Goal: Task Accomplishment & Management: Manage account settings

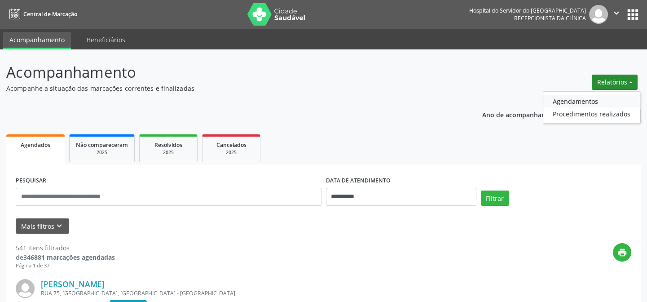
click at [568, 101] on link "Agendamentos" at bounding box center [591, 101] width 96 height 13
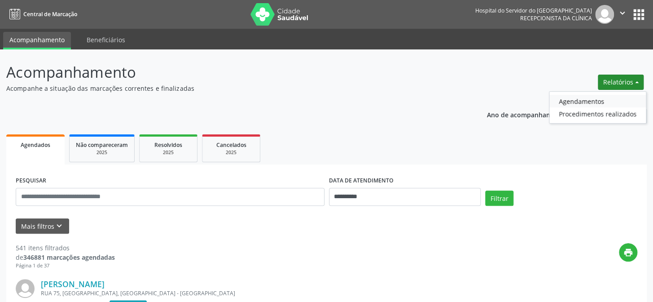
select select "*"
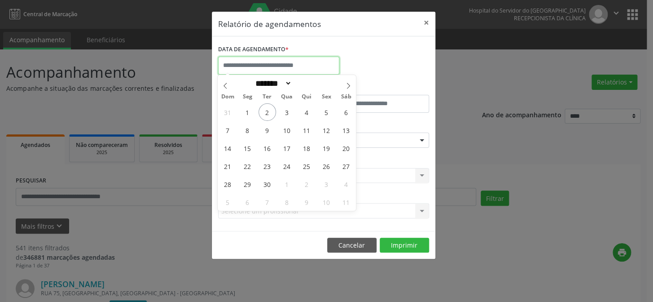
click at [267, 62] on input "text" at bounding box center [278, 66] width 121 height 18
click at [265, 111] on span "2" at bounding box center [266, 111] width 17 height 17
type input "**********"
click at [267, 110] on span "2" at bounding box center [266, 111] width 17 height 17
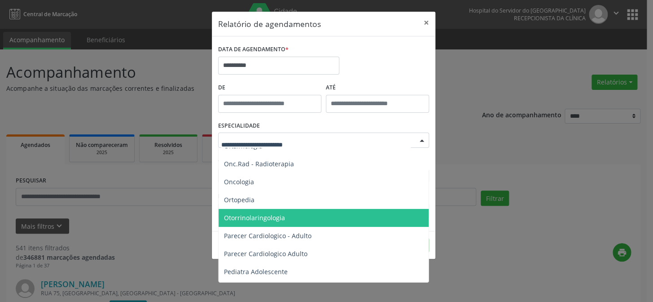
scroll to position [1190, 0]
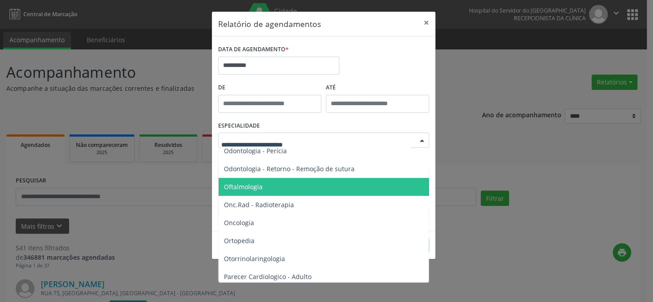
click at [256, 185] on span "Oftalmologia" at bounding box center [243, 186] width 39 height 9
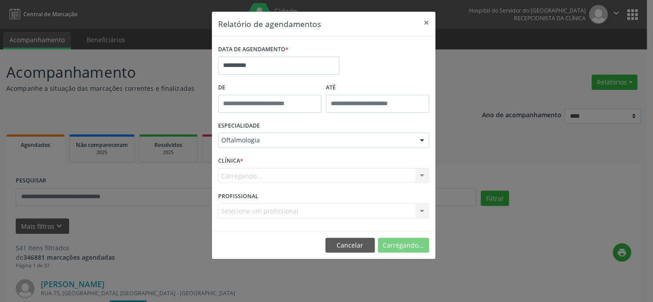
drag, startPoint x: 255, startPoint y: 172, endPoint x: 255, endPoint y: 161, distance: 11.2
click at [255, 172] on div "Carregando... Nenhum resultado encontrado para: " " Não há nenhuma opção para s…" at bounding box center [323, 175] width 211 height 15
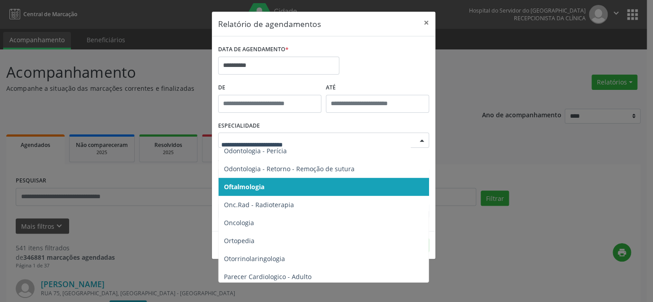
click at [255, 146] on div at bounding box center [323, 139] width 211 height 15
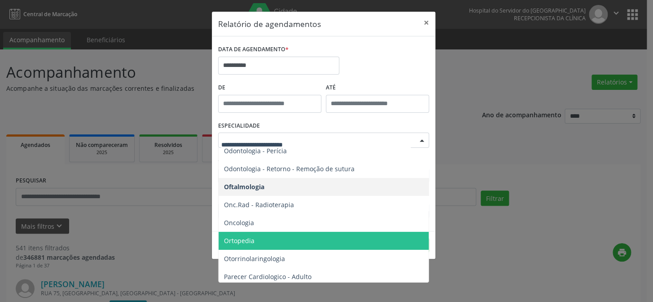
drag, startPoint x: 310, startPoint y: 245, endPoint x: 278, endPoint y: 172, distance: 78.8
click at [310, 237] on span "Ortopedia" at bounding box center [324, 241] width 211 height 18
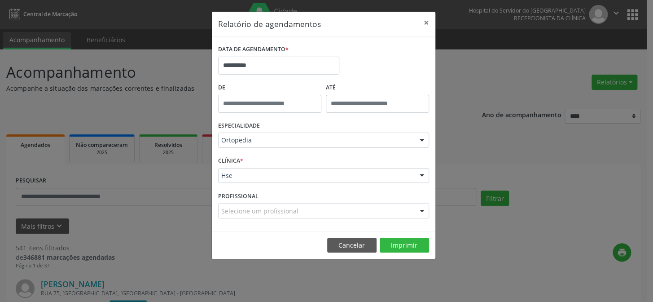
click at [250, 177] on div "Hse Hse Nenhum resultado encontrado para: " " Não há nenhuma opção para ser exi…" at bounding box center [323, 175] width 211 height 15
click at [250, 155] on div "CLÍNICA * Hse Hse Nenhum resultado encontrado para: " " Não há nenhuma opção pa…" at bounding box center [323, 171] width 215 height 35
click at [251, 145] on div "Ortopedia" at bounding box center [323, 139] width 211 height 15
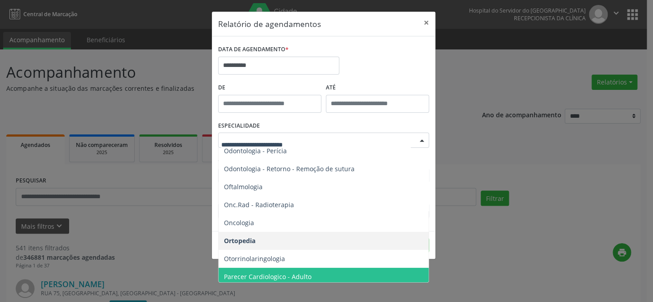
drag, startPoint x: 325, startPoint y: 268, endPoint x: 278, endPoint y: 189, distance: 91.3
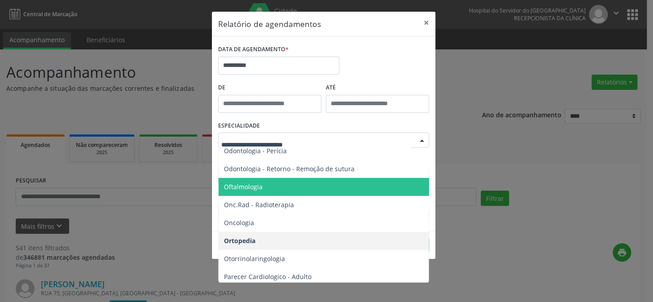
drag, startPoint x: 271, startPoint y: 188, endPoint x: 327, endPoint y: 215, distance: 61.8
click at [272, 189] on span "Oftalmologia" at bounding box center [324, 187] width 211 height 18
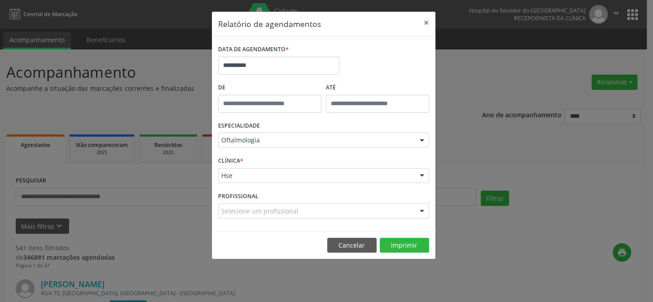
click at [256, 183] on div "CLÍNICA * Hse Hse Nenhum resultado encontrado para: " " Não há nenhuma opção pa…" at bounding box center [323, 171] width 215 height 35
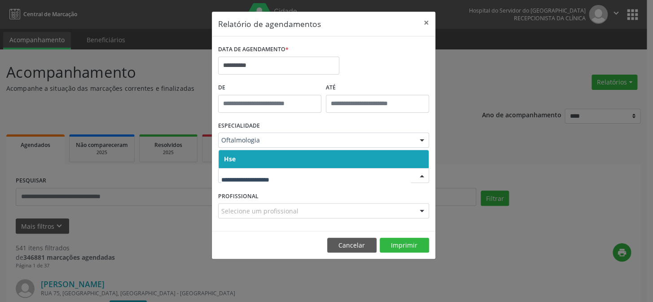
click at [274, 164] on span "Hse" at bounding box center [324, 159] width 210 height 18
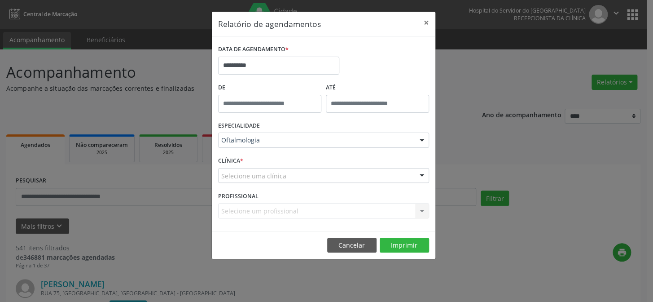
click at [274, 158] on div "CLÍNICA * Selecione uma clínica Hse Nenhum resultado encontrado para: " " Não h…" at bounding box center [323, 171] width 215 height 35
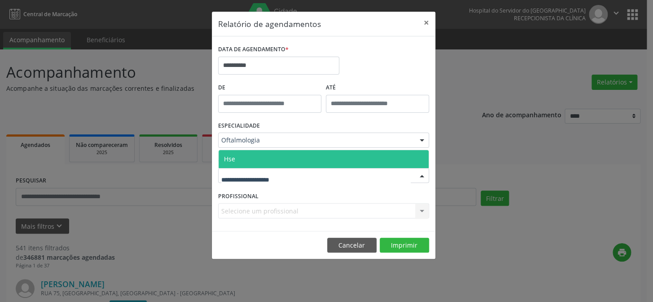
click at [274, 156] on span "Hse" at bounding box center [324, 159] width 210 height 18
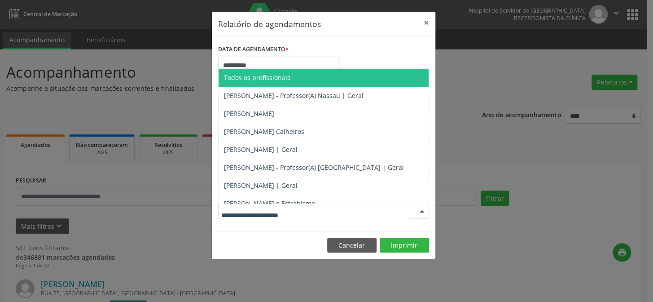
click at [257, 203] on div at bounding box center [323, 210] width 211 height 15
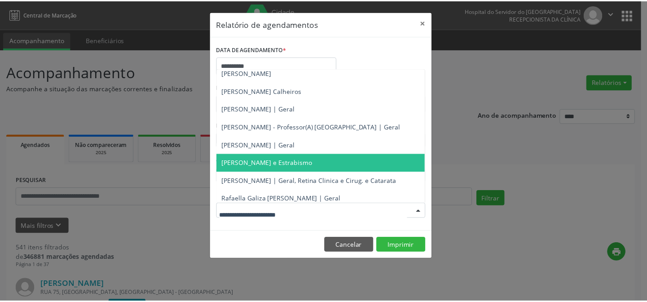
scroll to position [81, 0]
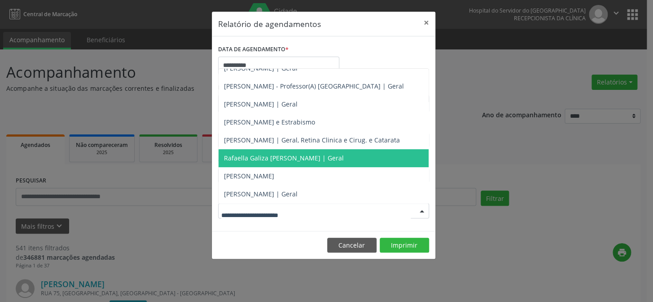
click at [268, 158] on span "Rafaella Galiza [PERSON_NAME] | Geral" at bounding box center [284, 157] width 120 height 9
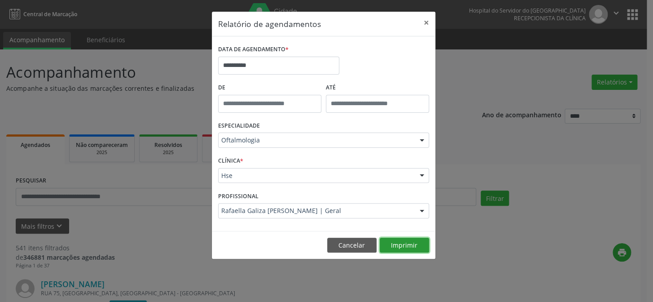
click at [404, 242] on button "Imprimir" at bounding box center [404, 244] width 49 height 15
click at [432, 24] on button "×" at bounding box center [426, 23] width 18 height 22
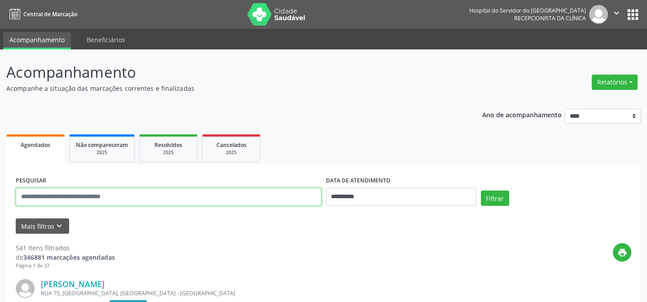
click at [296, 188] on input "text" at bounding box center [169, 197] width 306 height 18
click at [293, 191] on input "text" at bounding box center [169, 197] width 306 height 18
type input "**********"
click at [481, 190] on button "Filtrar" at bounding box center [495, 197] width 28 height 15
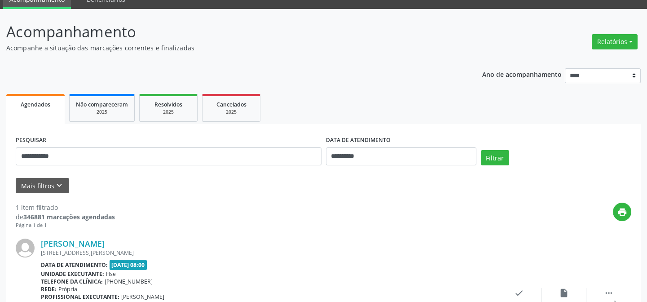
click at [354, 211] on div "print" at bounding box center [373, 215] width 516 height 26
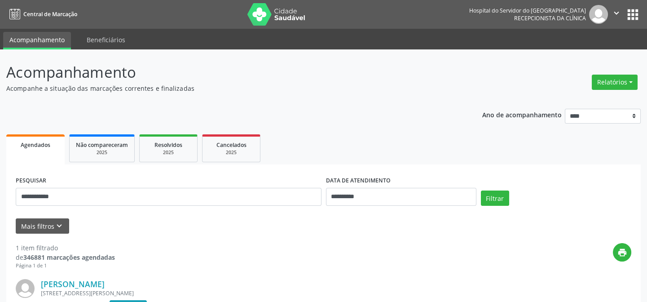
scroll to position [120, 0]
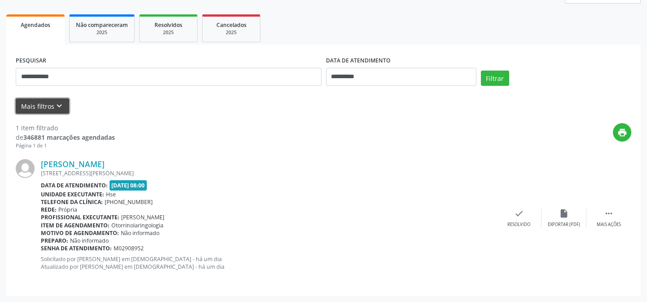
click at [33, 103] on button "Mais filtros keyboard_arrow_down" at bounding box center [42, 106] width 53 height 16
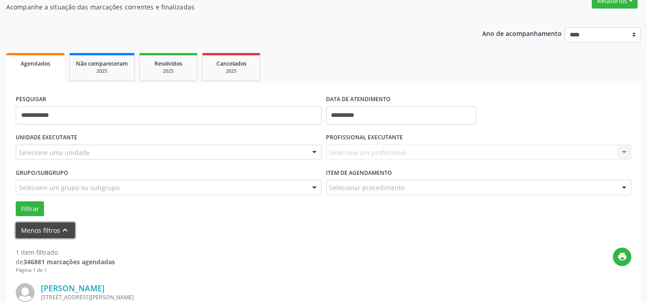
scroll to position [163, 0]
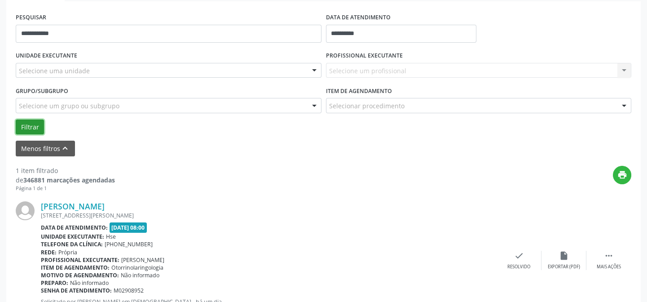
click at [26, 126] on button "Filtrar" at bounding box center [30, 126] width 28 height 15
click at [28, 125] on button "Filtrar" at bounding box center [30, 126] width 28 height 15
click at [27, 125] on button "Filtrar" at bounding box center [30, 126] width 28 height 15
click at [31, 127] on button "Filtrar" at bounding box center [30, 126] width 28 height 15
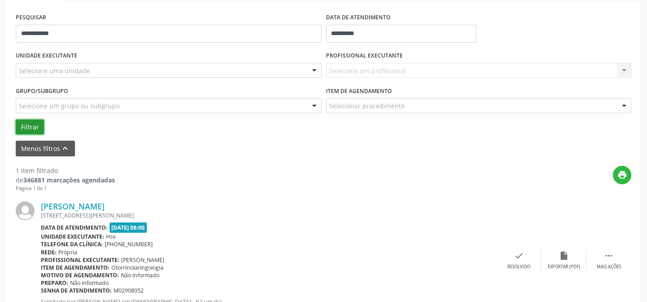
click at [26, 126] on button "Filtrar" at bounding box center [30, 126] width 28 height 15
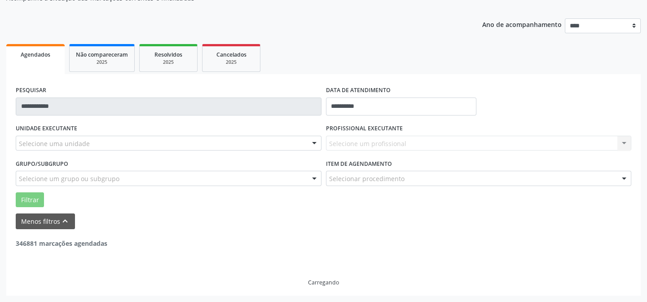
scroll to position [90, 0]
click at [26, 126] on label "UNIDADE EXECUTANTE" at bounding box center [46, 129] width 61 height 14
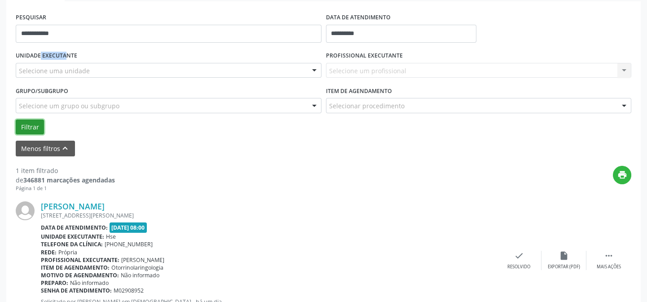
click at [26, 125] on button "Filtrar" at bounding box center [30, 126] width 28 height 15
click at [28, 125] on button "Filtrar" at bounding box center [30, 126] width 28 height 15
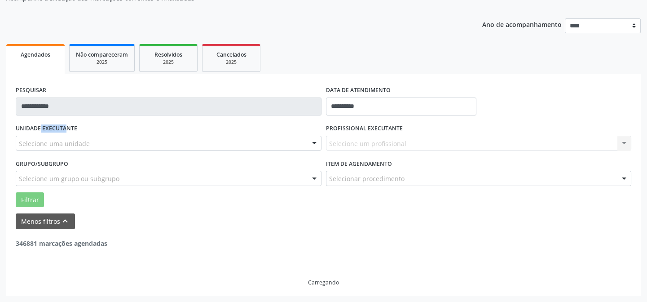
scroll to position [90, 0]
click at [28, 125] on label "UNIDADE EXECUTANTE" at bounding box center [46, 129] width 61 height 14
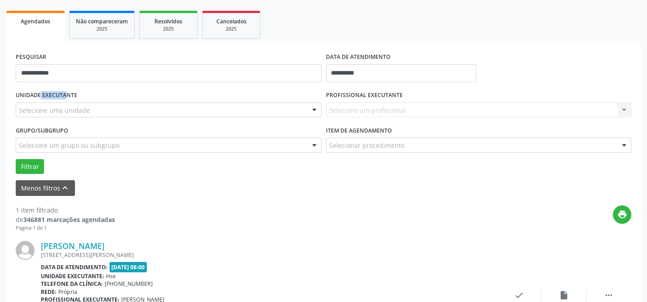
scroll to position [164, 0]
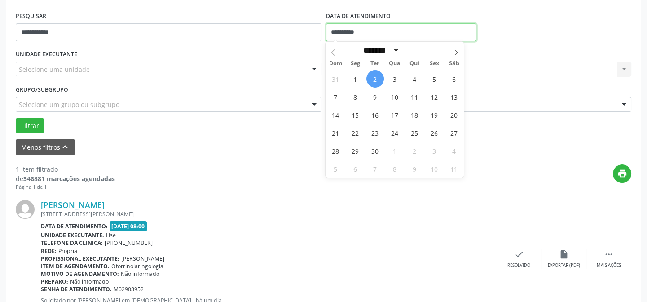
click at [357, 31] on input "**********" at bounding box center [401, 32] width 150 height 18
click at [375, 77] on span "2" at bounding box center [374, 78] width 17 height 17
type input "**********"
click at [375, 77] on span "2" at bounding box center [374, 78] width 17 height 17
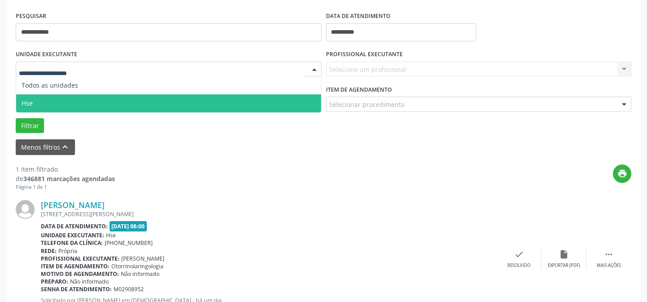
click at [61, 101] on span "Hse" at bounding box center [168, 103] width 305 height 18
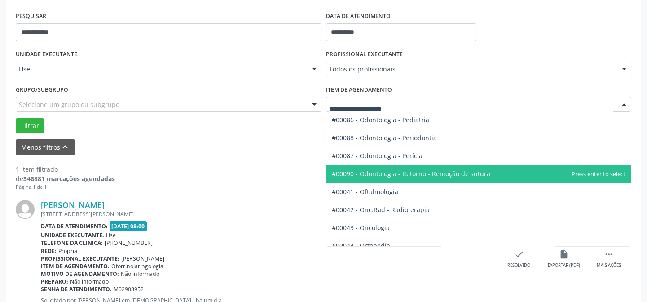
scroll to position [1172, 0]
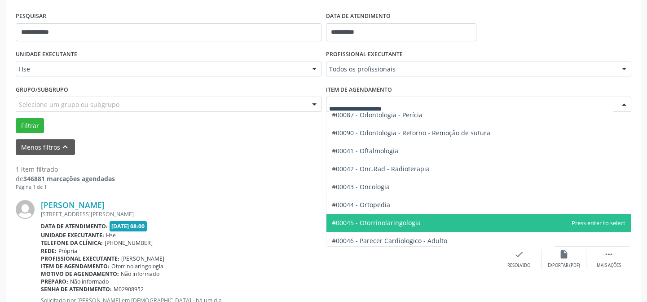
click at [378, 221] on span "#00045 - Otorrinolaringologia" at bounding box center [376, 222] width 89 height 9
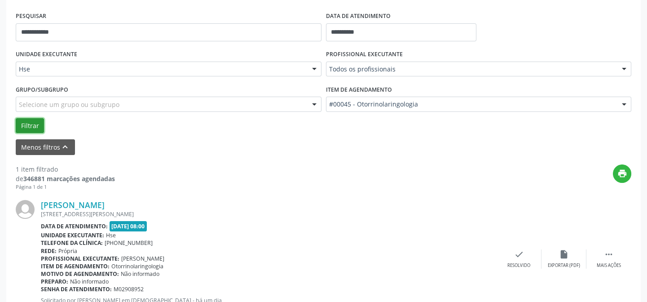
click at [26, 124] on button "Filtrar" at bounding box center [30, 125] width 28 height 15
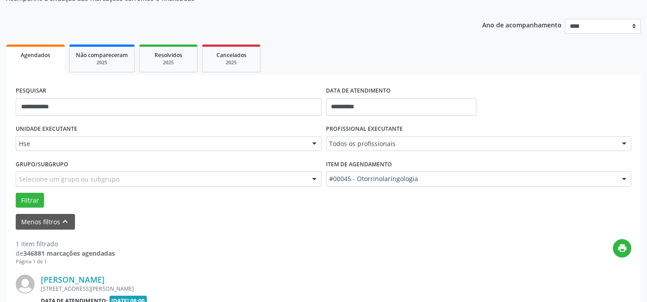
scroll to position [164, 0]
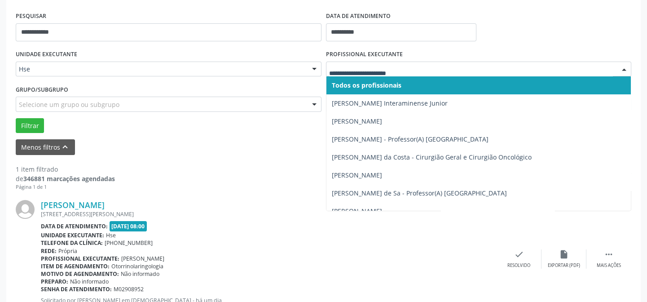
click at [622, 66] on div at bounding box center [623, 69] width 13 height 15
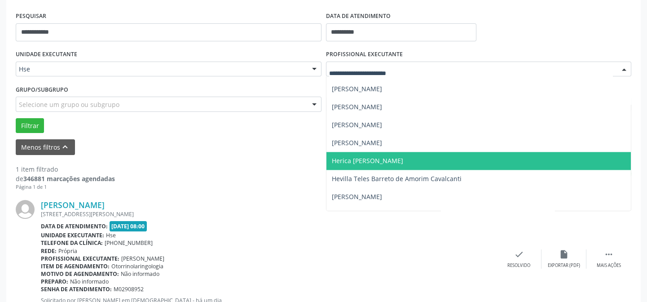
scroll to position [2406, 0]
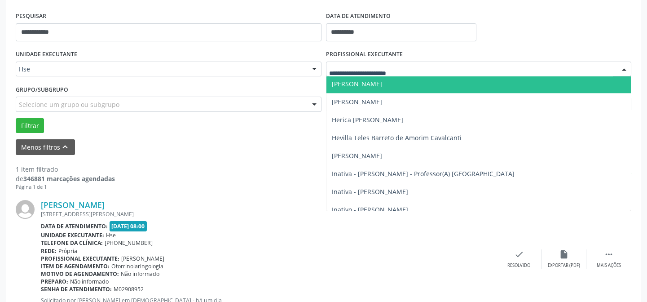
click at [349, 81] on span "[PERSON_NAME]" at bounding box center [357, 83] width 50 height 9
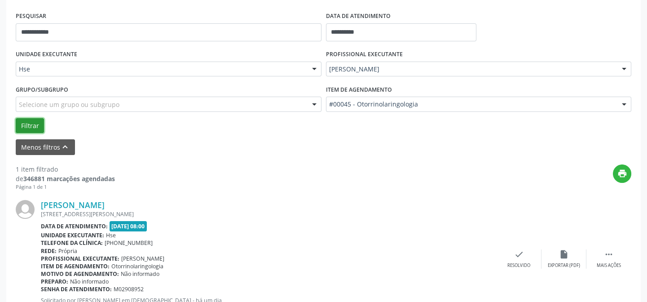
click at [26, 125] on button "Filtrar" at bounding box center [30, 125] width 28 height 15
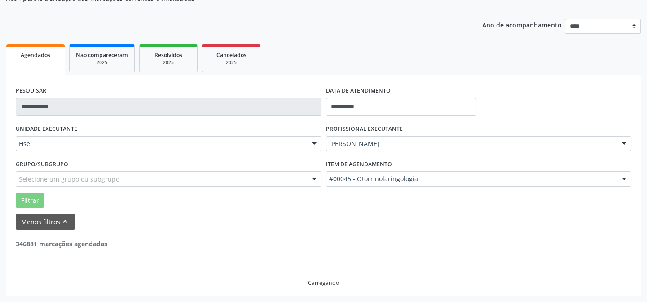
scroll to position [61, 0]
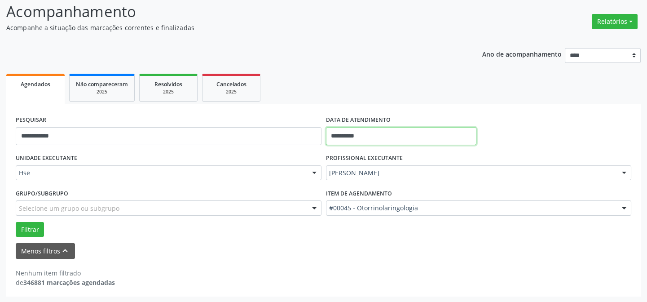
click at [371, 134] on input "**********" at bounding box center [401, 136] width 150 height 18
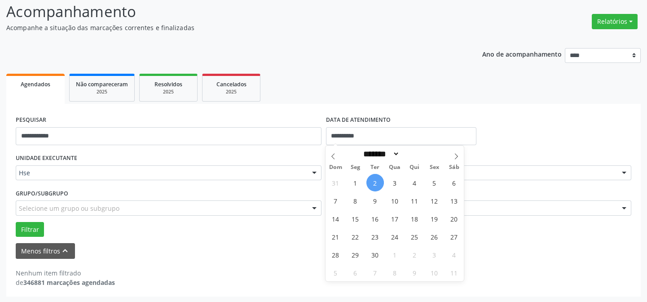
click at [373, 181] on span "2" at bounding box center [374, 182] width 17 height 17
type input "**********"
click at [373, 181] on span "2" at bounding box center [374, 182] width 17 height 17
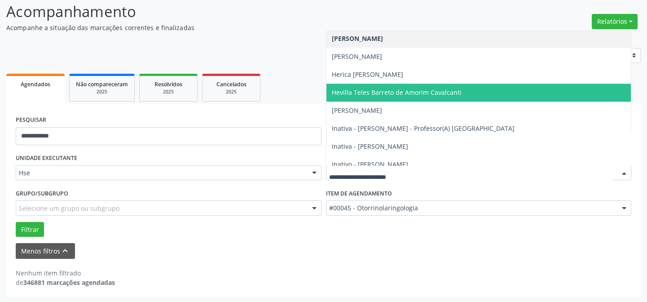
scroll to position [2365, 0]
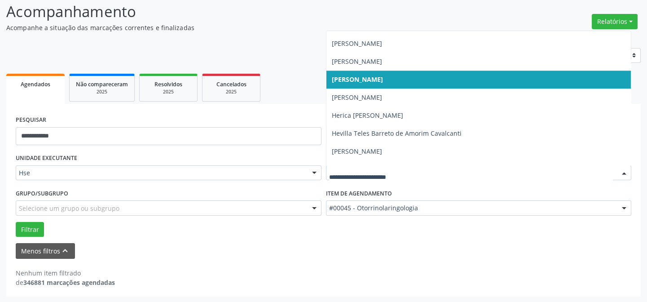
click at [353, 77] on span "[PERSON_NAME]" at bounding box center [357, 79] width 51 height 9
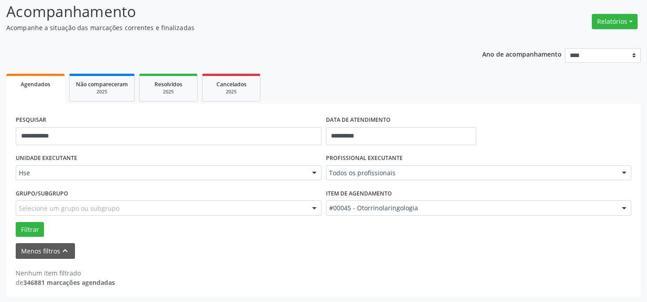
click at [353, 77] on div "**********" at bounding box center [323, 183] width 634 height 225
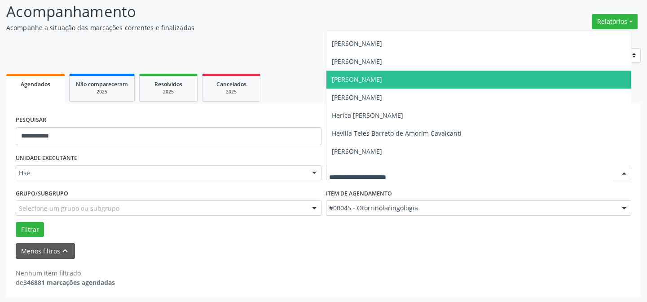
click at [623, 171] on div at bounding box center [623, 173] width 13 height 15
click at [410, 77] on span "[PERSON_NAME]" at bounding box center [478, 79] width 305 height 18
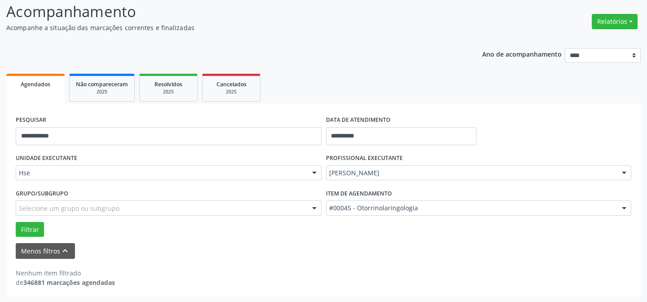
click at [410, 77] on ul "Agendados Não compareceram 2025 Resolvidos 2025 Cancelados 2025" at bounding box center [323, 87] width 634 height 32
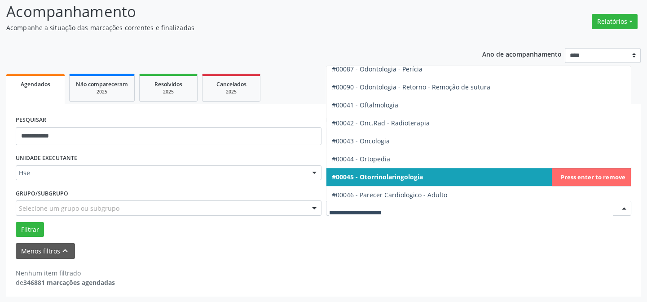
click at [371, 176] on span "#00045 - Otorrinolaringologia" at bounding box center [377, 176] width 91 height 9
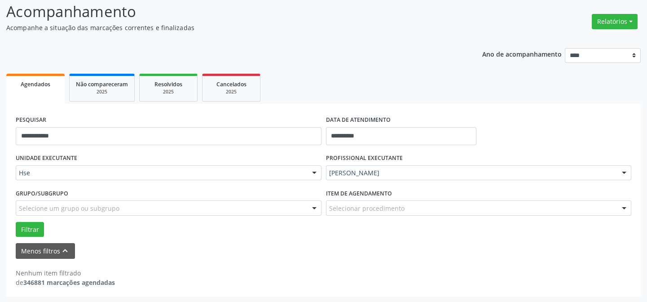
click at [371, 176] on div "UNIDADE EXECUTANTE Hse Todos as unidades Hse Nenhum resultado encontrado para: …" at bounding box center [323, 193] width 620 height 85
click at [26, 230] on button "Filtrar" at bounding box center [30, 229] width 28 height 15
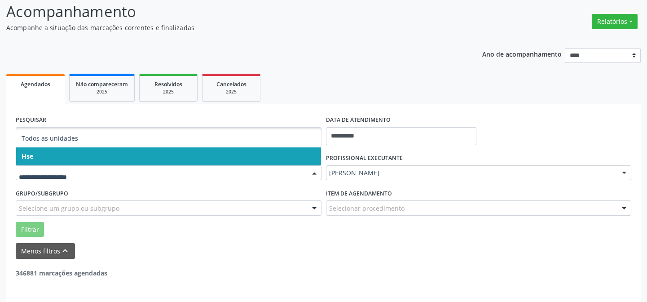
click at [52, 157] on span "Hse" at bounding box center [168, 156] width 305 height 18
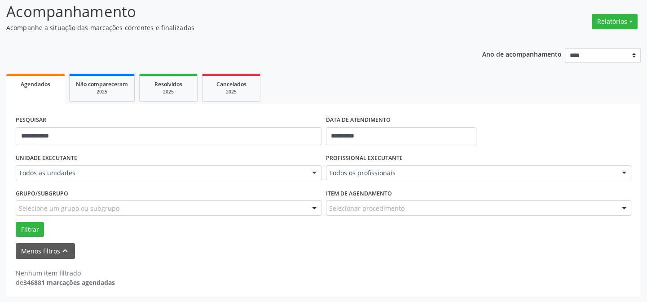
click at [52, 166] on div "Todos as unidades" at bounding box center [169, 172] width 306 height 15
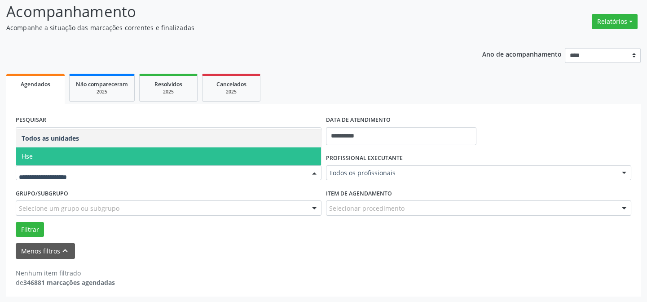
click at [58, 153] on span "Hse" at bounding box center [168, 156] width 305 height 18
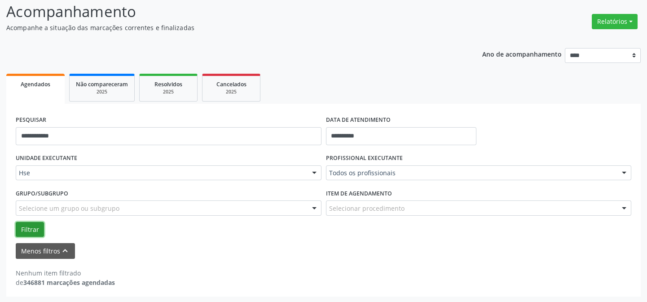
click at [26, 228] on button "Filtrar" at bounding box center [30, 229] width 28 height 15
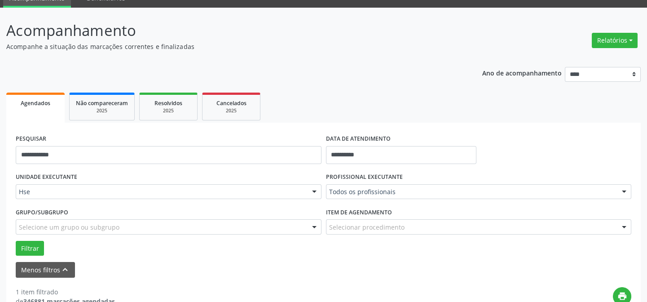
scroll to position [1, 0]
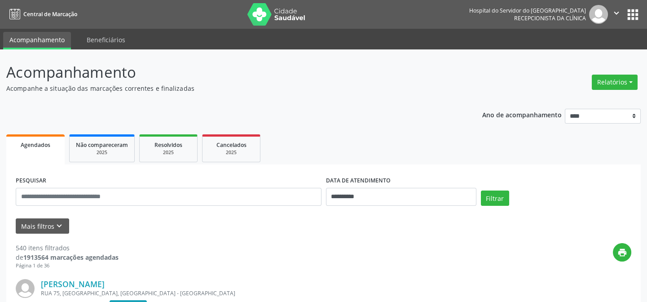
scroll to position [40, 0]
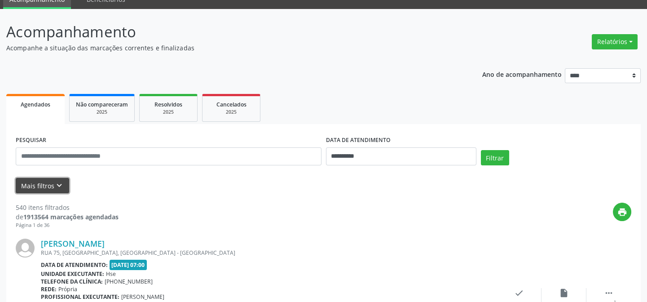
click at [39, 184] on button "Mais filtros keyboard_arrow_down" at bounding box center [42, 186] width 53 height 16
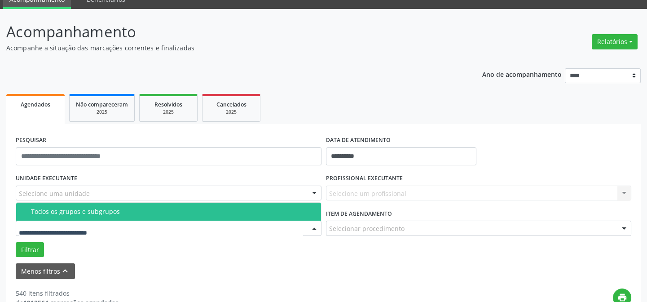
click at [67, 227] on input "text" at bounding box center [161, 232] width 284 height 18
click at [84, 205] on span "Todos os grupos e subgrupos" at bounding box center [168, 211] width 305 height 18
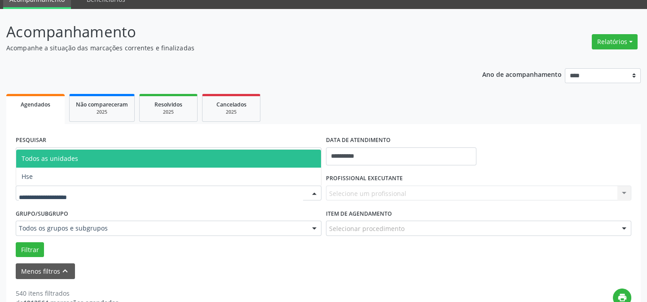
click at [87, 197] on div at bounding box center [169, 192] width 306 height 15
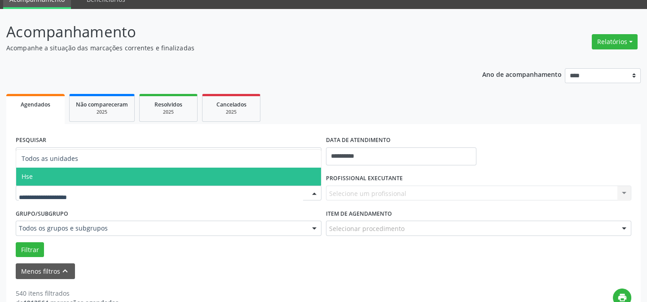
click at [86, 176] on span "Hse" at bounding box center [168, 176] width 305 height 18
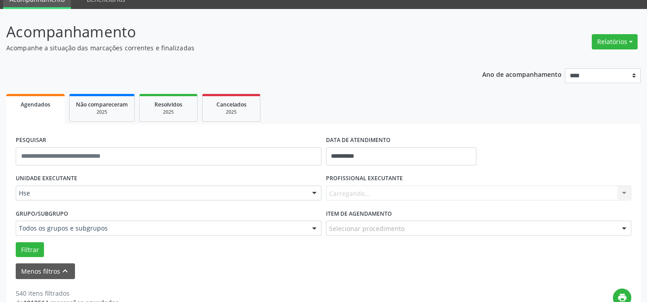
click at [86, 176] on div "UNIDADE EXECUTANTE Hse Todos as unidades Hse Nenhum resultado encontrado para: …" at bounding box center [168, 188] width 310 height 35
click at [353, 151] on input "**********" at bounding box center [401, 156] width 150 height 18
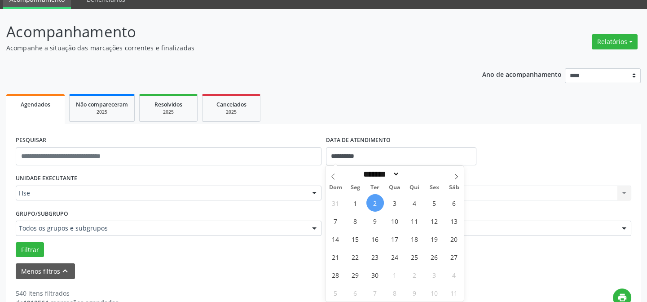
click at [373, 203] on span "2" at bounding box center [374, 202] width 17 height 17
type input "**********"
click at [373, 203] on span "2" at bounding box center [374, 202] width 17 height 17
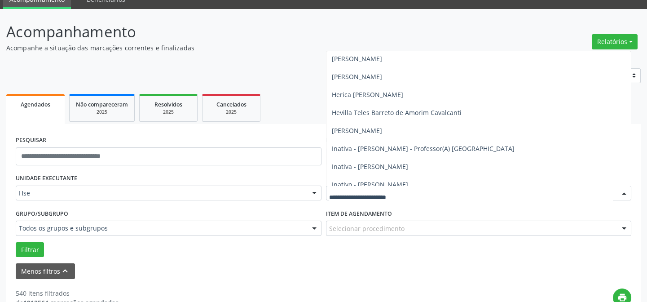
scroll to position [2365, 0]
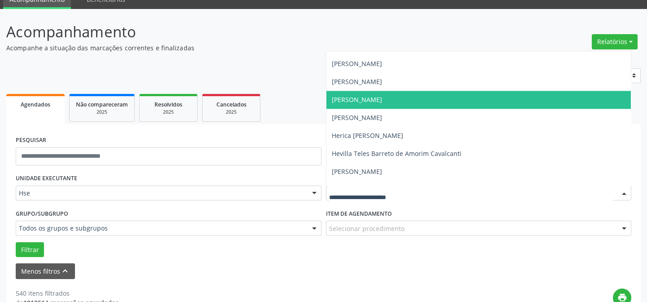
click at [416, 95] on span "[PERSON_NAME]" at bounding box center [478, 100] width 305 height 18
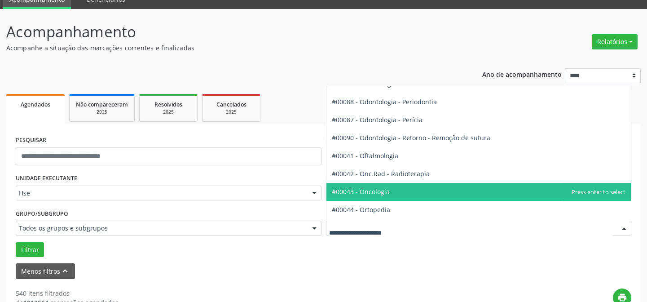
scroll to position [1183, 0]
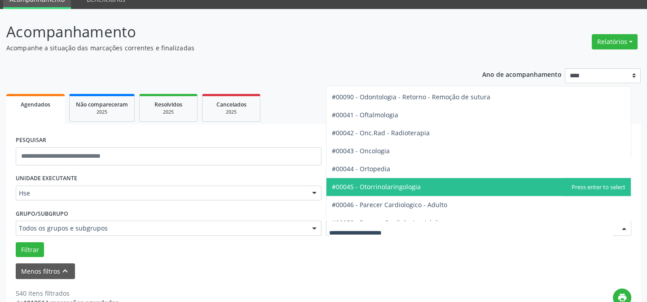
click at [433, 184] on span "#00045 - Otorrinolaringologia" at bounding box center [478, 187] width 305 height 18
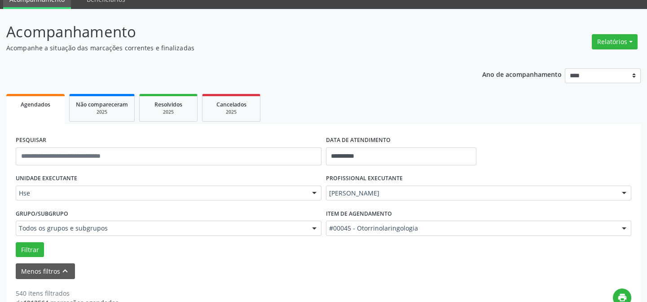
click at [433, 184] on div "UNIDADE EXECUTANTE Hse Todos as unidades Hse Nenhum resultado encontrado para: …" at bounding box center [323, 213] width 620 height 85
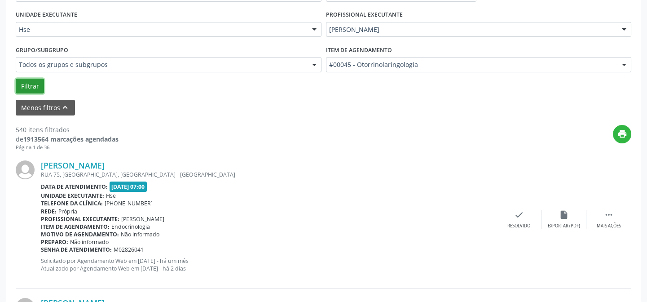
click at [26, 83] on button "Filtrar" at bounding box center [30, 86] width 28 height 15
click at [606, 214] on icon "" at bounding box center [608, 215] width 10 height 10
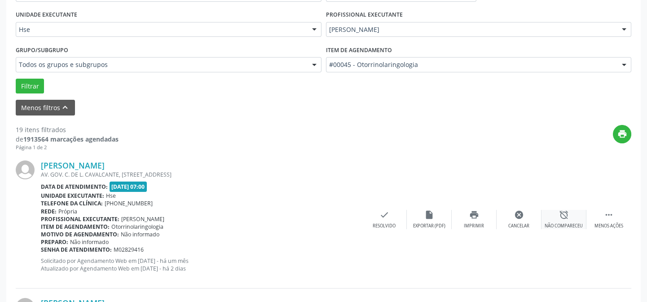
click at [563, 211] on icon "alarm_off" at bounding box center [564, 215] width 10 height 10
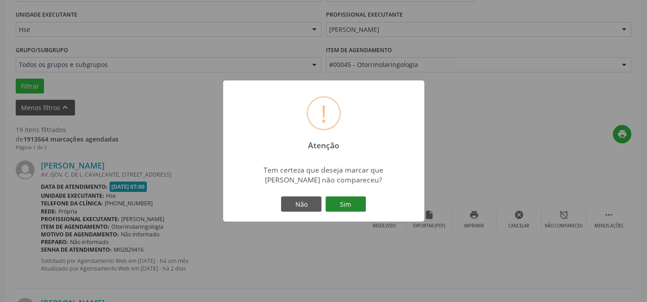
click at [345, 203] on button "Sim" at bounding box center [345, 203] width 40 height 15
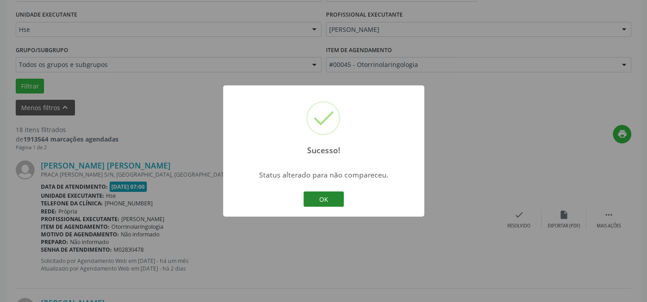
click at [322, 197] on button "OK" at bounding box center [323, 198] width 40 height 15
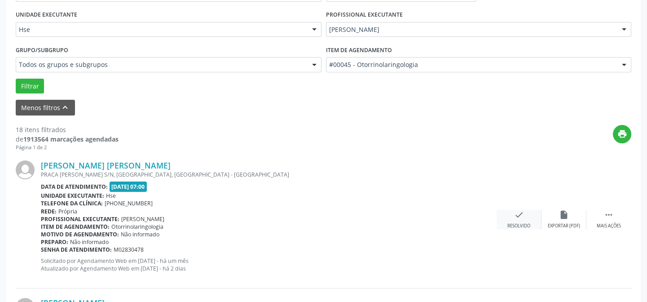
click at [517, 214] on icon "check" at bounding box center [519, 215] width 10 height 10
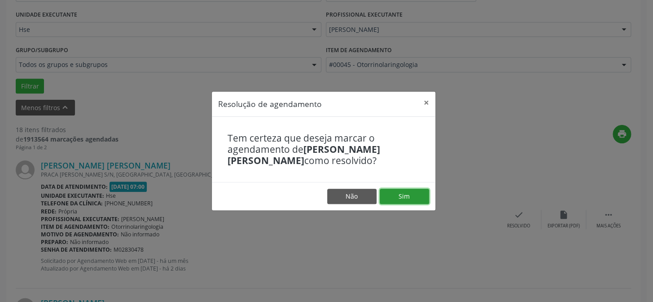
click at [404, 197] on button "Sim" at bounding box center [404, 195] width 49 height 15
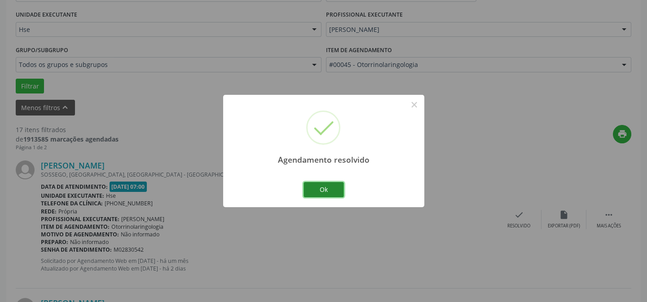
click at [320, 188] on button "Ok" at bounding box center [323, 189] width 40 height 15
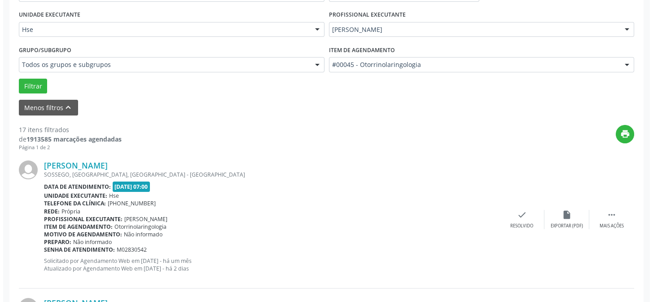
scroll to position [285, 0]
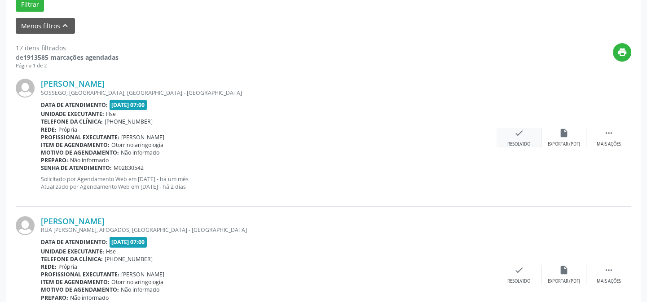
click at [520, 130] on icon "check" at bounding box center [519, 133] width 10 height 10
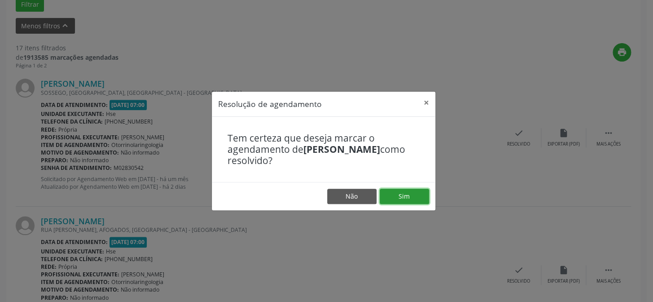
click at [403, 197] on button "Sim" at bounding box center [404, 195] width 49 height 15
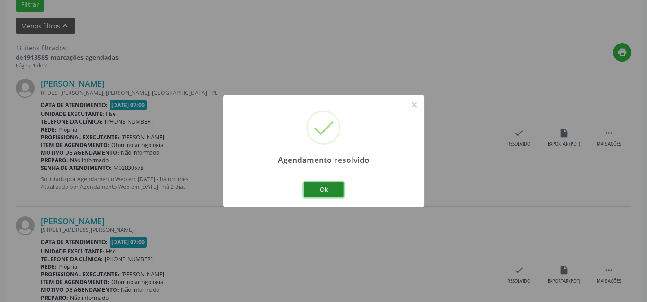
click at [324, 188] on button "Ok" at bounding box center [323, 189] width 40 height 15
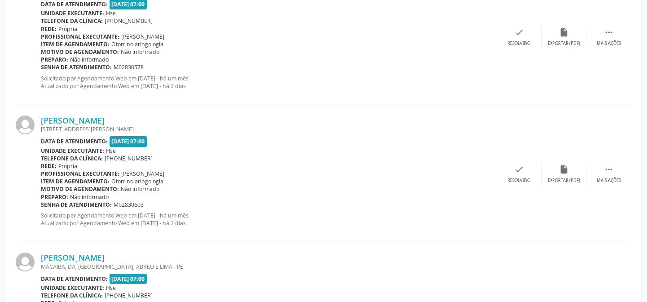
scroll to position [263, 0]
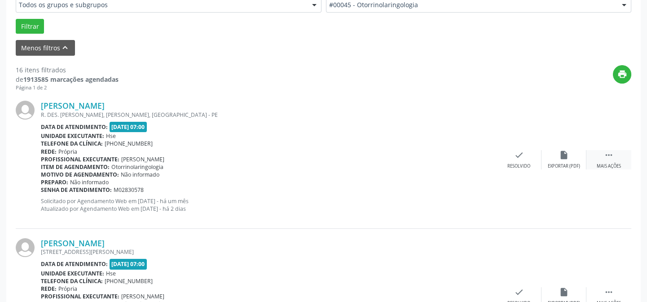
click at [608, 154] on icon "" at bounding box center [608, 155] width 10 height 10
click at [560, 152] on icon "alarm_off" at bounding box center [564, 155] width 10 height 10
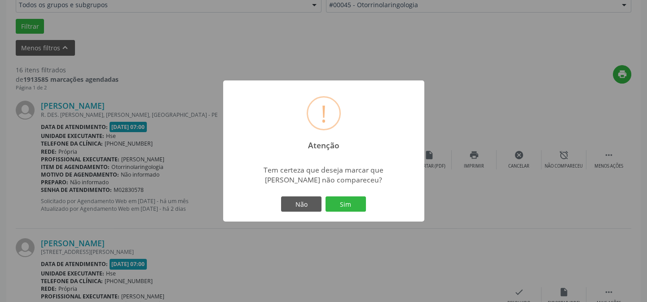
click at [342, 201] on button "Sim" at bounding box center [345, 203] width 40 height 15
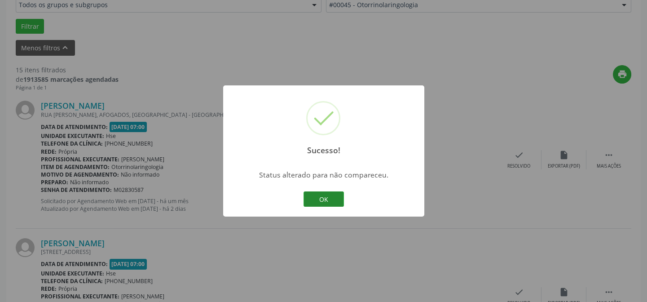
click at [324, 196] on button "OK" at bounding box center [323, 198] width 40 height 15
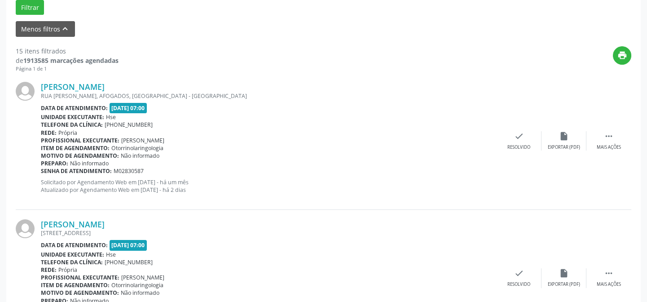
scroll to position [241, 0]
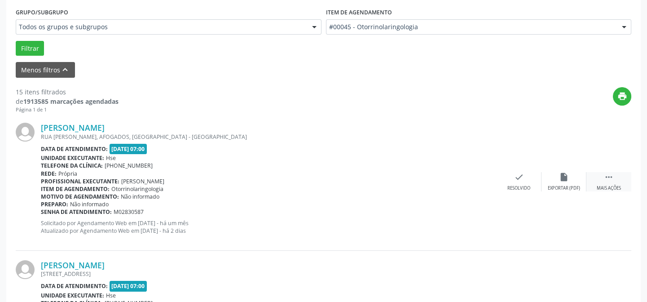
click at [611, 175] on icon "" at bounding box center [608, 177] width 10 height 10
click at [565, 175] on icon "alarm_off" at bounding box center [564, 177] width 10 height 10
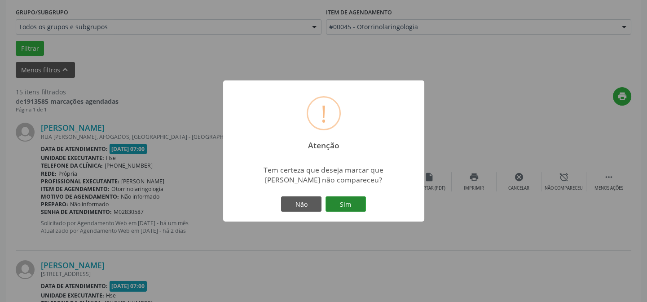
click at [345, 201] on button "Sim" at bounding box center [345, 203] width 40 height 15
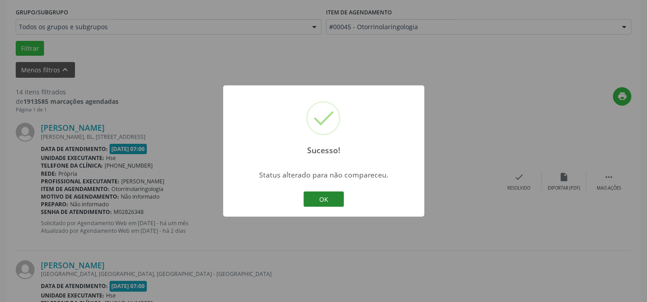
click at [319, 196] on button "OK" at bounding box center [323, 198] width 40 height 15
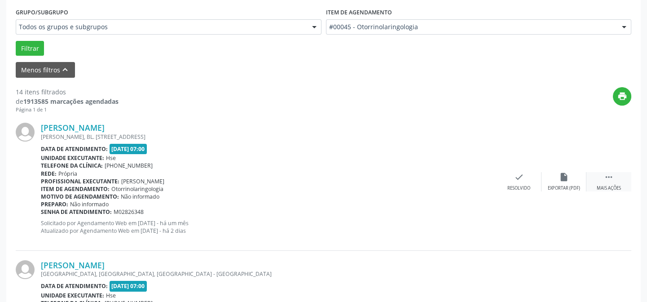
click at [610, 178] on icon "" at bounding box center [608, 177] width 10 height 10
click at [565, 177] on icon "alarm_off" at bounding box center [564, 177] width 10 height 10
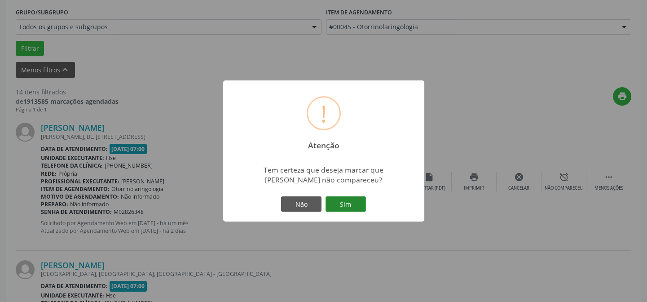
click at [341, 200] on button "Sim" at bounding box center [345, 203] width 40 height 15
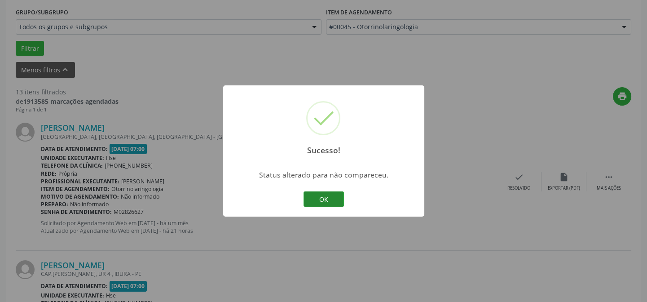
click at [324, 197] on button "OK" at bounding box center [323, 198] width 40 height 15
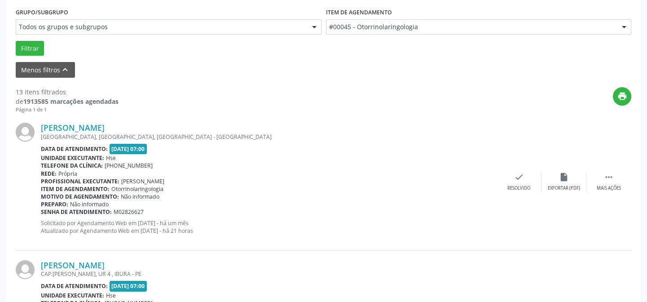
scroll to position [201, 0]
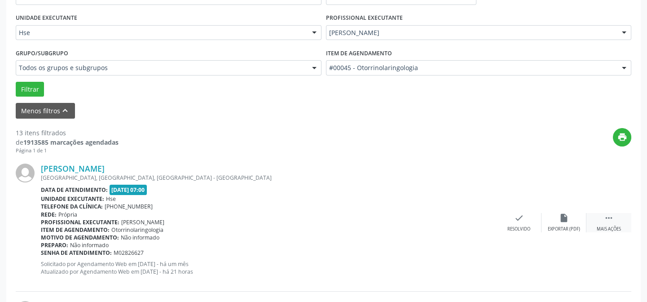
click at [608, 215] on icon "" at bounding box center [608, 218] width 10 height 10
click at [562, 217] on icon "alarm_off" at bounding box center [564, 218] width 10 height 10
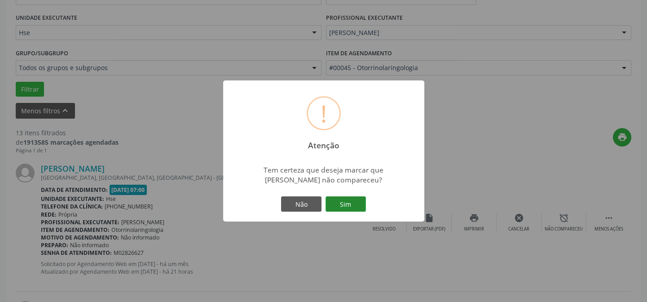
click at [345, 201] on button "Sim" at bounding box center [345, 203] width 40 height 15
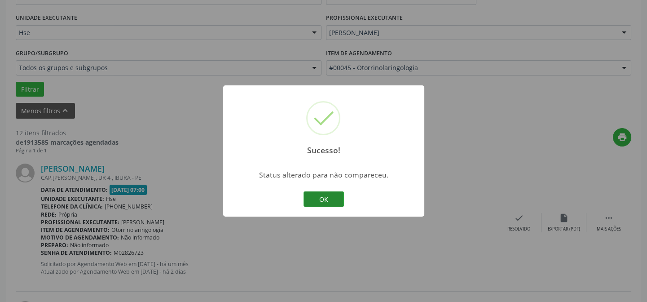
click at [319, 197] on button "OK" at bounding box center [323, 198] width 40 height 15
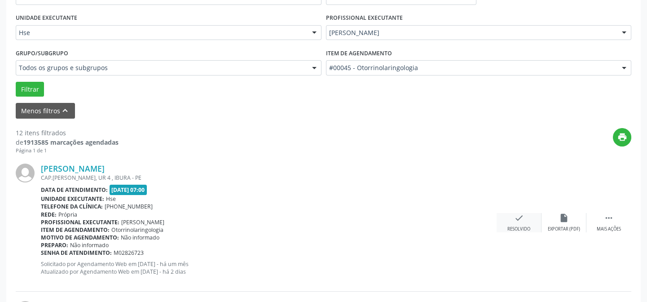
click at [516, 218] on icon "check" at bounding box center [519, 218] width 10 height 10
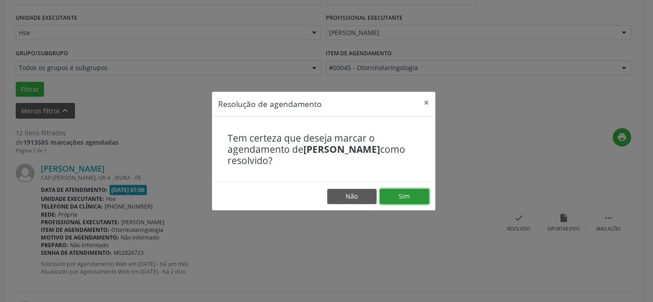
click at [401, 197] on button "Sim" at bounding box center [404, 195] width 49 height 15
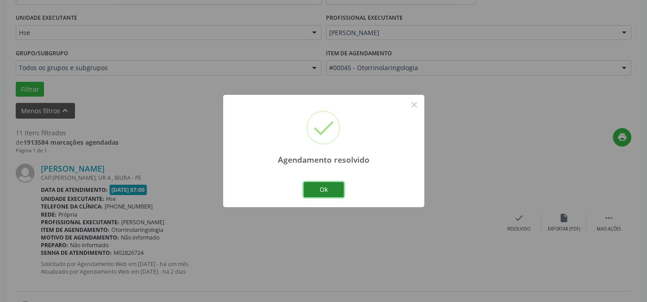
click at [325, 188] on button "Ok" at bounding box center [323, 189] width 40 height 15
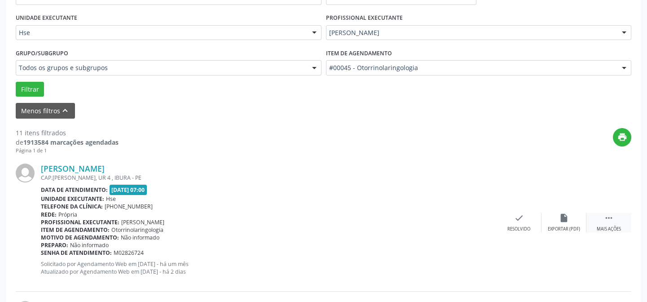
click at [612, 219] on icon "" at bounding box center [608, 218] width 10 height 10
click at [564, 216] on icon "alarm_off" at bounding box center [564, 218] width 10 height 10
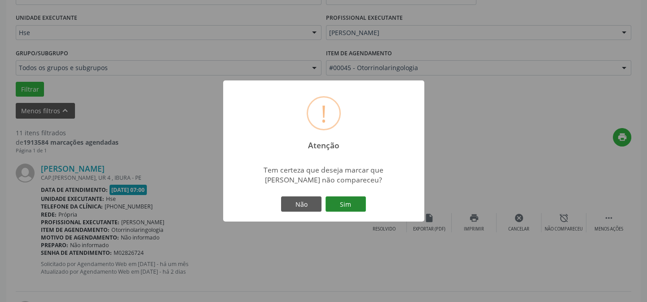
click at [346, 205] on button "Sim" at bounding box center [345, 203] width 40 height 15
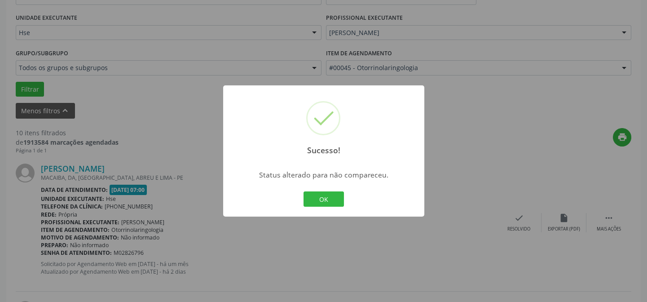
click at [303, 191] on button "OK" at bounding box center [323, 198] width 40 height 15
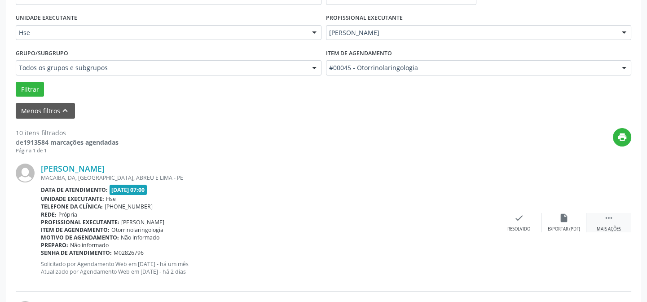
click at [606, 215] on icon "" at bounding box center [608, 218] width 10 height 10
click at [563, 215] on icon "alarm_off" at bounding box center [564, 218] width 10 height 10
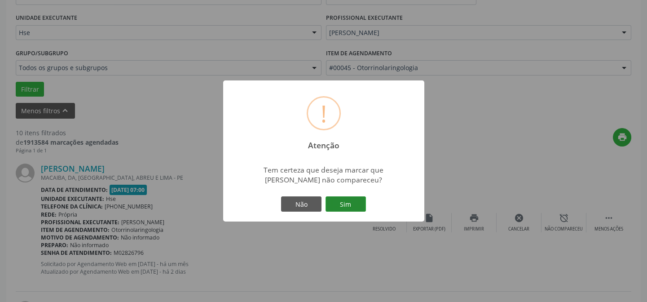
click at [345, 201] on button "Sim" at bounding box center [345, 203] width 40 height 15
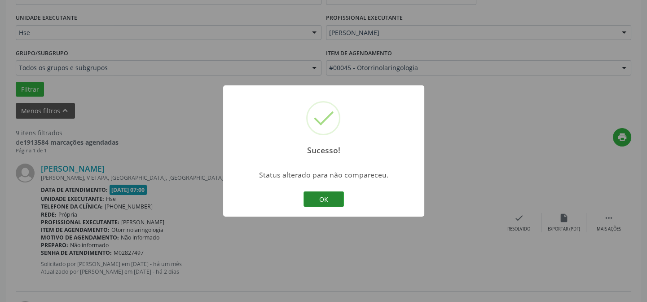
click at [322, 197] on button "OK" at bounding box center [323, 198] width 40 height 15
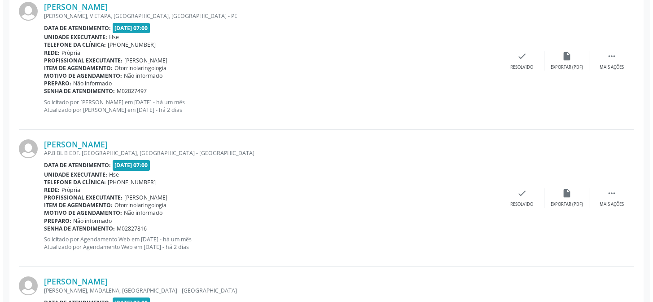
scroll to position [280, 0]
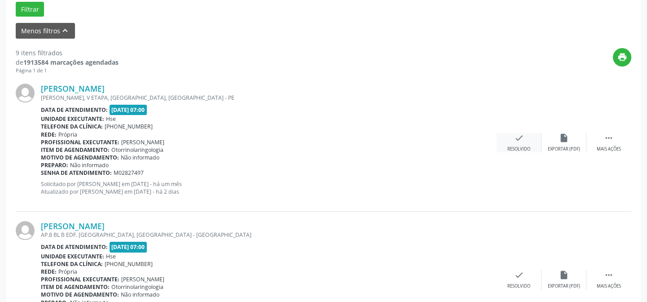
click at [518, 139] on icon "check" at bounding box center [519, 138] width 10 height 10
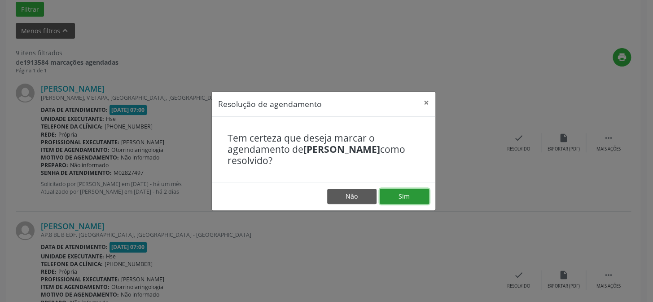
click at [403, 194] on button "Sim" at bounding box center [404, 195] width 49 height 15
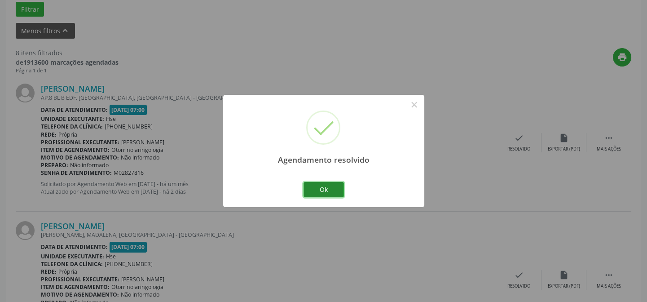
click at [324, 191] on button "Ok" at bounding box center [323, 189] width 40 height 15
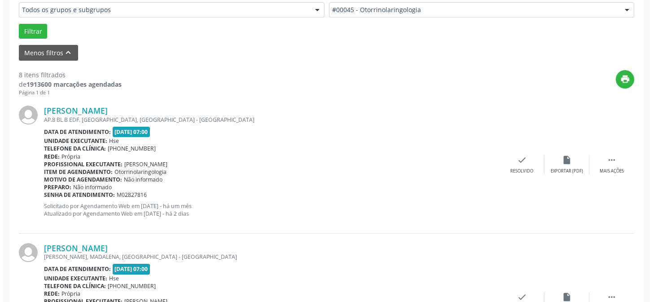
scroll to position [218, 0]
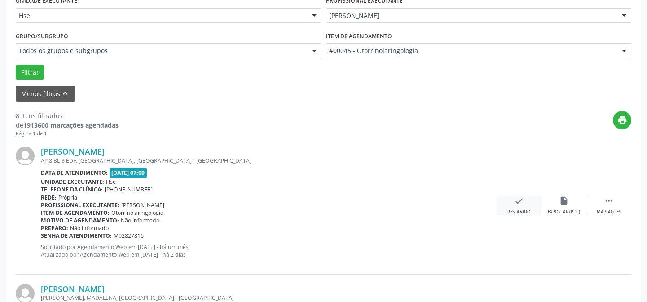
click at [517, 200] on icon "check" at bounding box center [519, 201] width 10 height 10
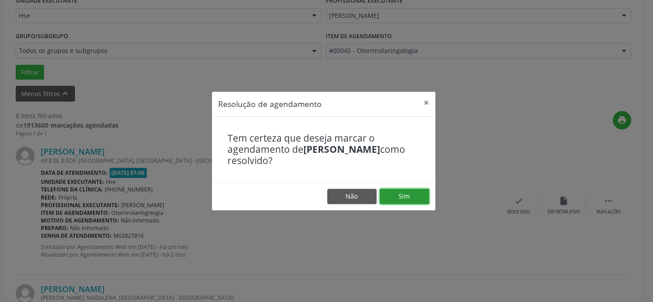
click at [401, 197] on button "Sim" at bounding box center [404, 195] width 49 height 15
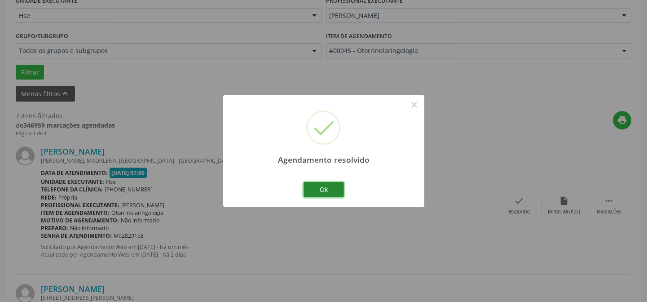
click at [321, 189] on button "Ok" at bounding box center [323, 189] width 40 height 15
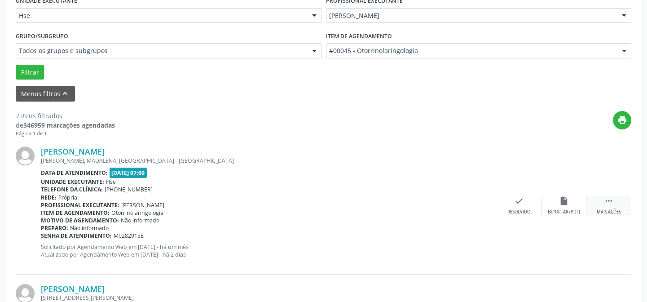
click at [610, 203] on icon "" at bounding box center [608, 201] width 10 height 10
click at [563, 201] on icon "alarm_off" at bounding box center [564, 201] width 10 height 10
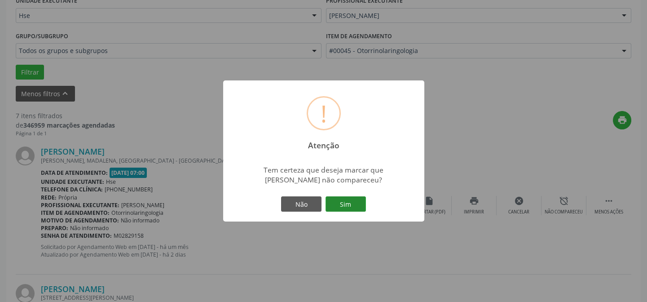
click at [347, 203] on button "Sim" at bounding box center [345, 203] width 40 height 15
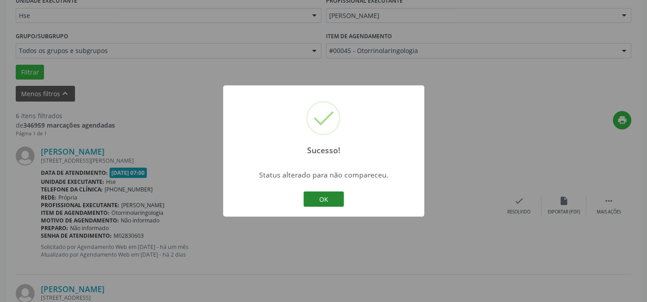
click at [323, 195] on button "OK" at bounding box center [323, 198] width 40 height 15
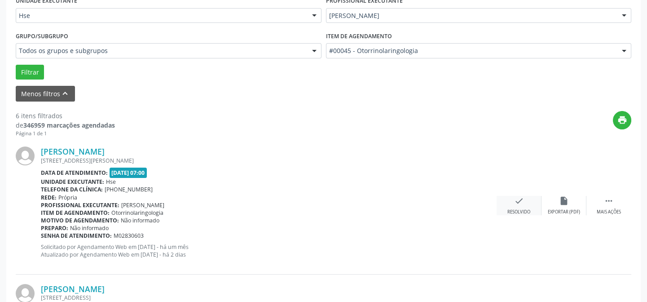
click at [516, 198] on icon "check" at bounding box center [519, 201] width 10 height 10
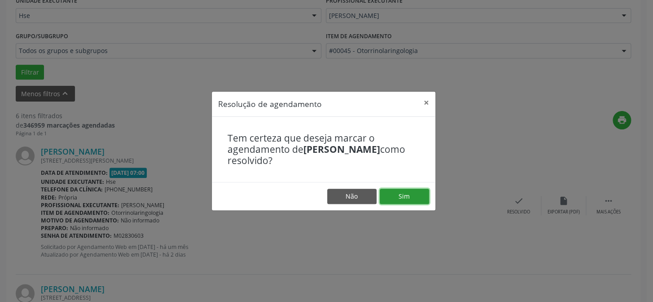
click at [402, 193] on button "Sim" at bounding box center [404, 195] width 49 height 15
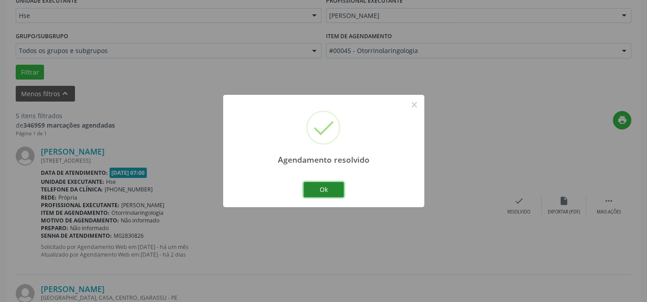
click at [323, 188] on button "Ok" at bounding box center [323, 189] width 40 height 15
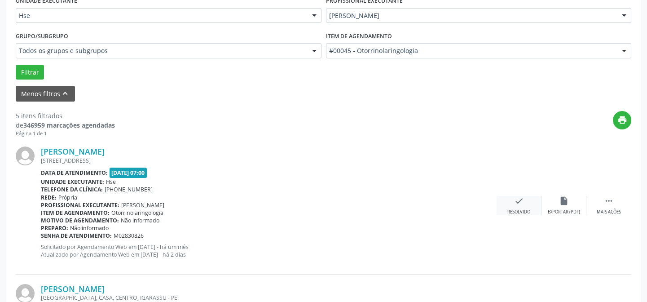
click at [515, 199] on icon "check" at bounding box center [519, 201] width 10 height 10
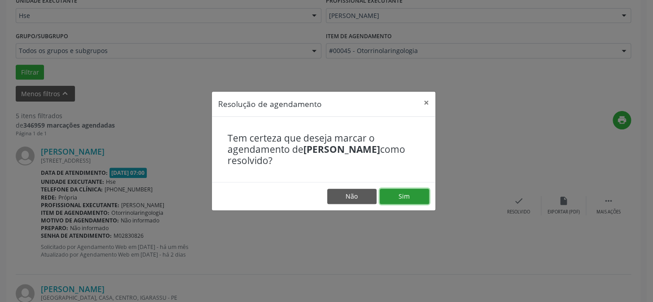
click at [400, 195] on button "Sim" at bounding box center [404, 195] width 49 height 15
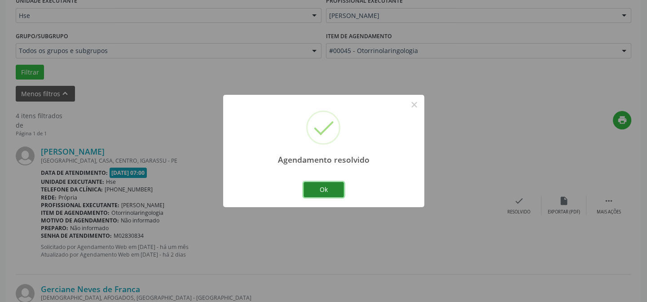
click at [319, 188] on button "Ok" at bounding box center [323, 189] width 40 height 15
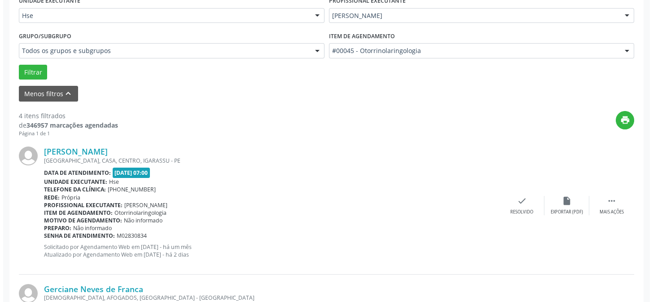
scroll to position [258, 0]
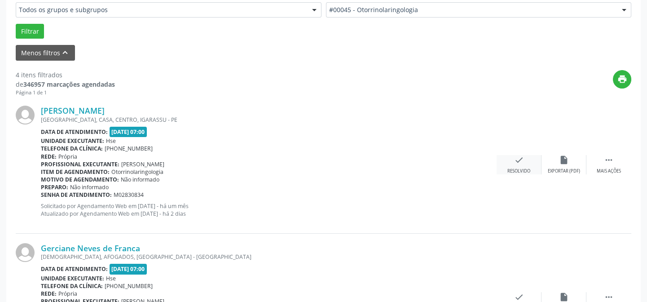
click at [514, 157] on icon "check" at bounding box center [519, 160] width 10 height 10
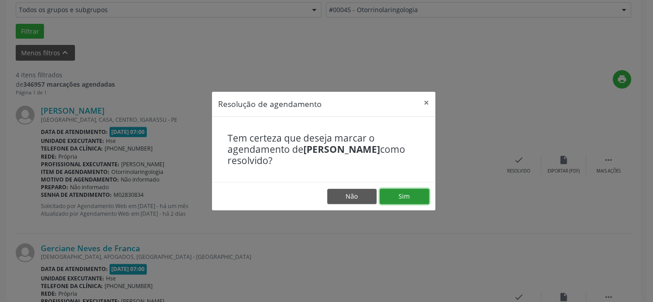
click at [404, 195] on button "Sim" at bounding box center [404, 195] width 49 height 15
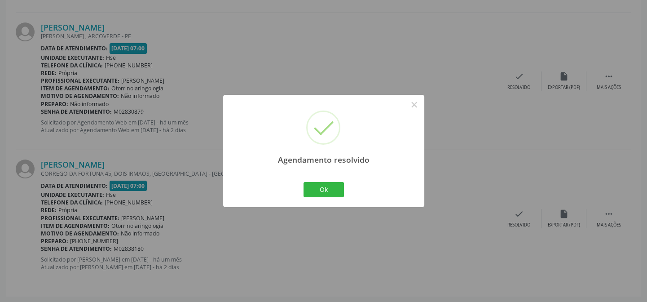
scroll to position [438, 0]
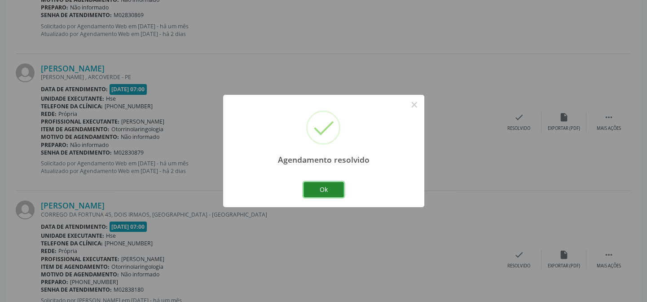
click at [323, 186] on button "Ok" at bounding box center [323, 189] width 40 height 15
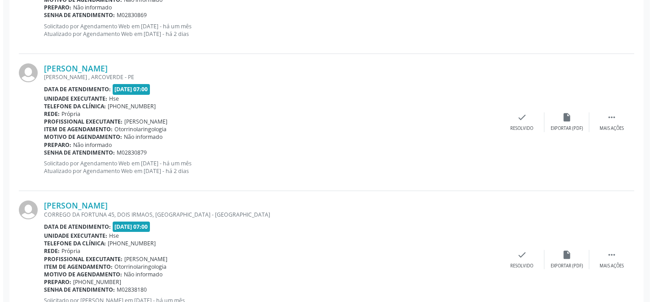
scroll to position [397, 0]
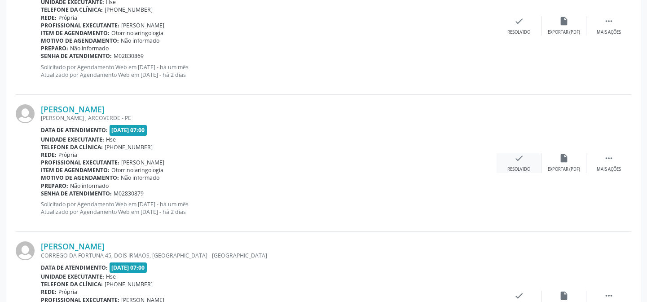
click at [516, 157] on icon "check" at bounding box center [519, 158] width 10 height 10
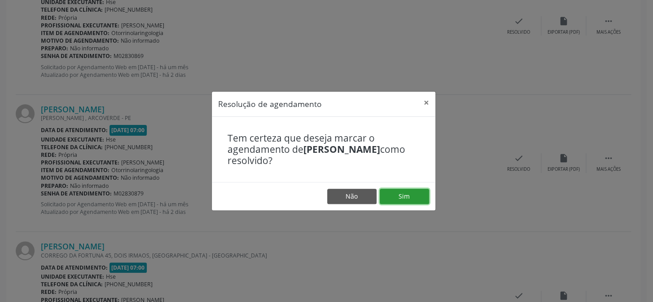
click at [404, 196] on button "Sim" at bounding box center [404, 195] width 49 height 15
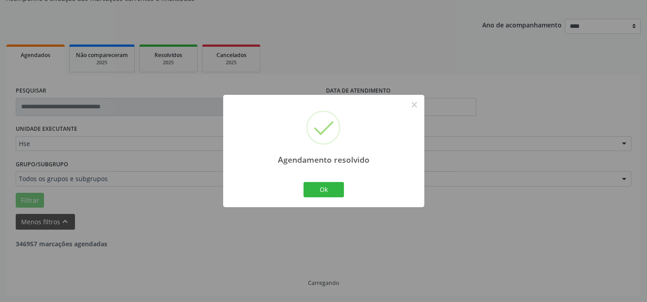
scroll to position [341, 0]
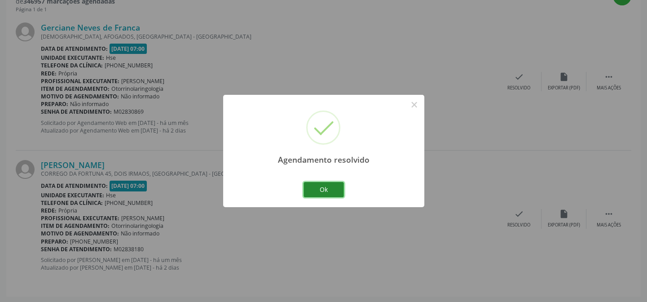
click at [326, 187] on button "Ok" at bounding box center [323, 189] width 40 height 15
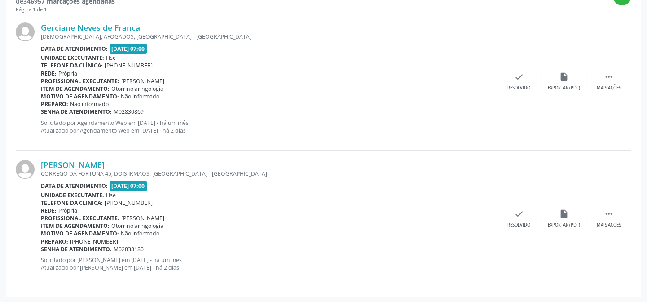
scroll to position [219, 0]
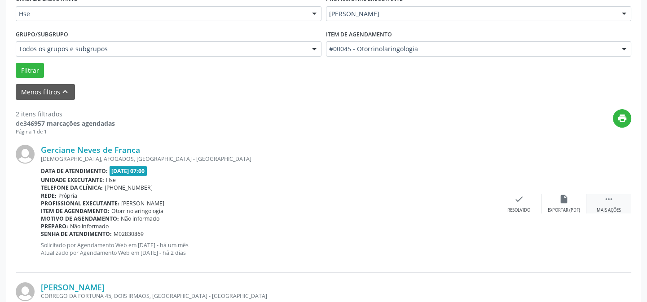
click at [611, 201] on icon "" at bounding box center [608, 199] width 10 height 10
click at [560, 198] on icon "alarm_off" at bounding box center [564, 199] width 10 height 10
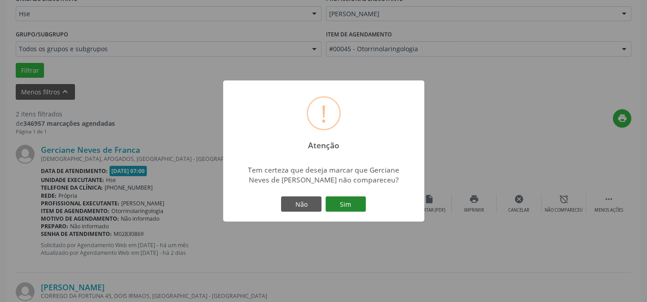
click at [341, 201] on button "Sim" at bounding box center [345, 203] width 40 height 15
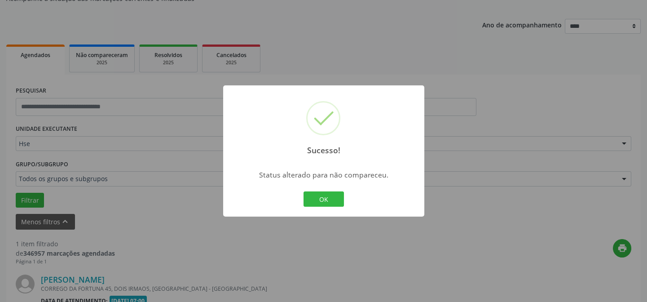
scroll to position [205, 0]
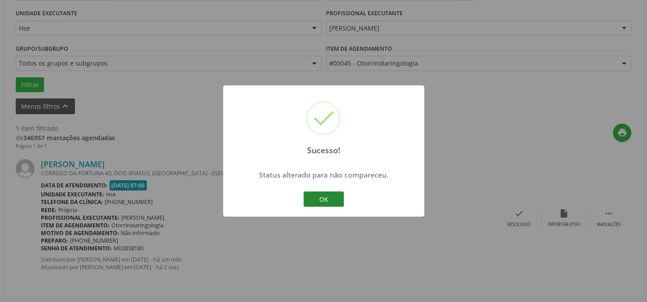
click at [322, 197] on button "OK" at bounding box center [323, 198] width 40 height 15
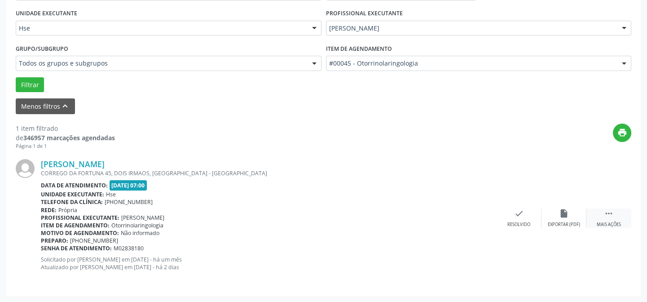
click at [610, 210] on icon "" at bounding box center [608, 213] width 10 height 10
click at [560, 212] on icon "alarm_off" at bounding box center [564, 213] width 10 height 10
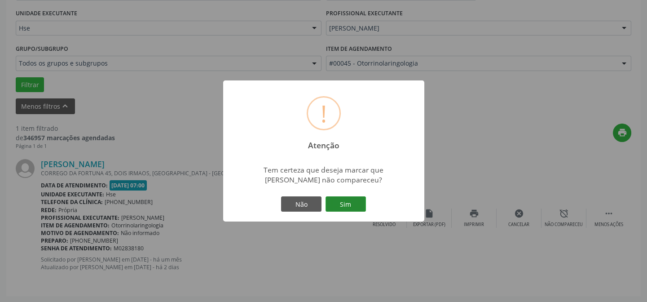
click at [351, 205] on button "Sim" at bounding box center [345, 203] width 40 height 15
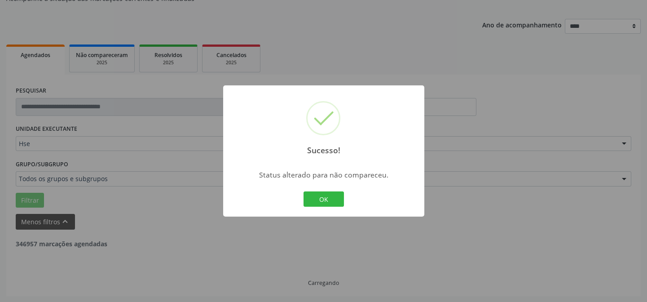
scroll to position [61, 0]
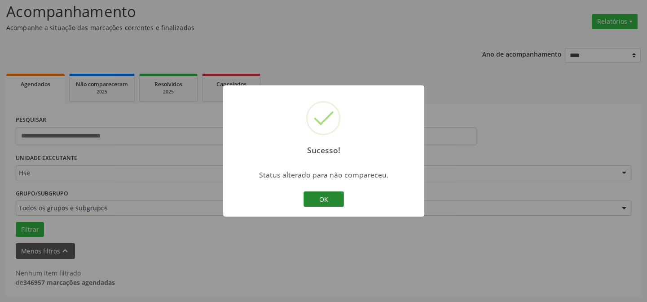
click at [324, 197] on button "OK" at bounding box center [323, 198] width 40 height 15
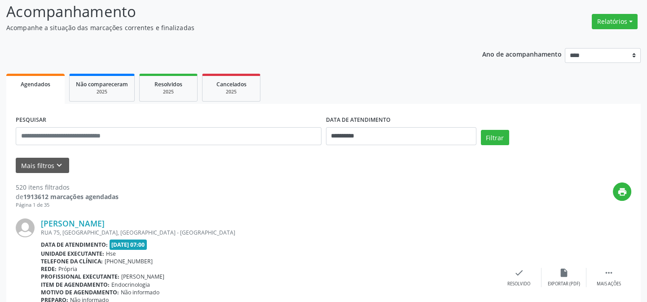
scroll to position [20, 0]
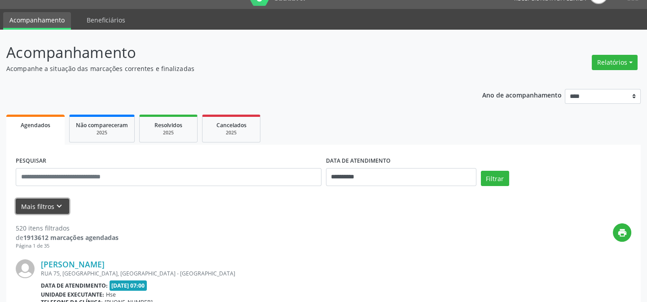
click at [44, 203] on button "Mais filtros keyboard_arrow_down" at bounding box center [42, 206] width 53 height 16
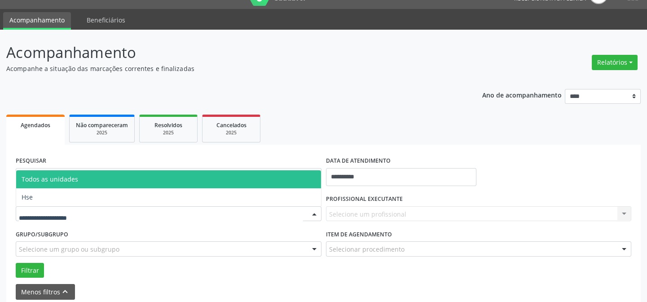
click at [90, 215] on div at bounding box center [169, 213] width 306 height 15
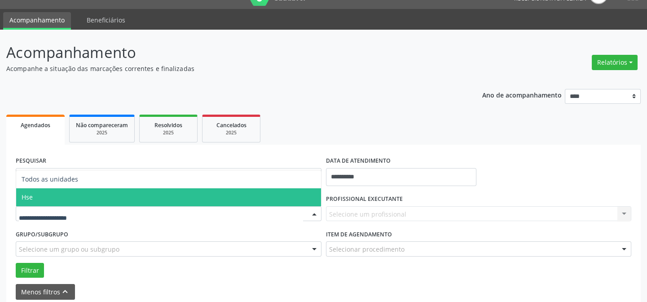
click at [93, 197] on span "Hse" at bounding box center [168, 197] width 305 height 18
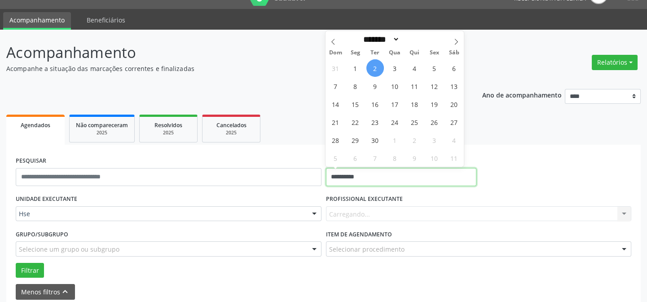
click at [355, 177] on input "**********" at bounding box center [401, 177] width 150 height 18
click at [374, 67] on span "2" at bounding box center [374, 67] width 17 height 17
type input "**********"
click at [374, 67] on span "2" at bounding box center [374, 67] width 17 height 17
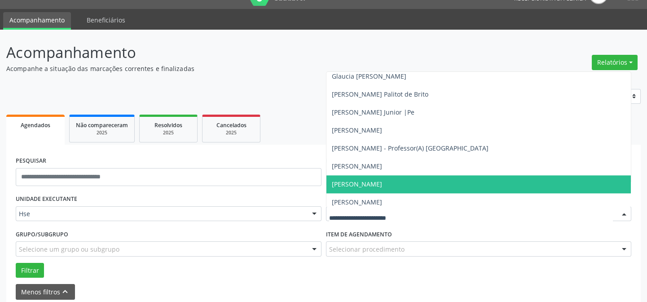
scroll to position [2325, 0]
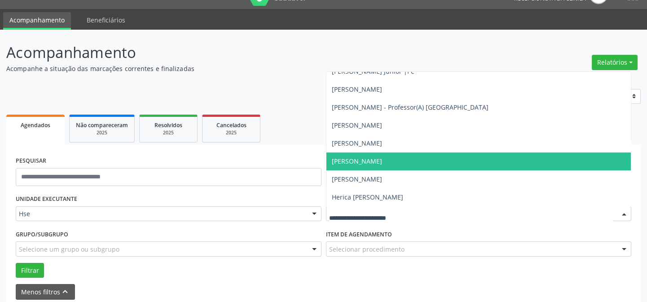
click at [348, 161] on span "[PERSON_NAME]" at bounding box center [357, 161] width 50 height 9
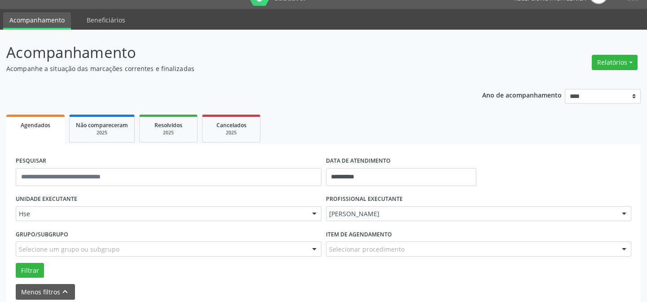
click at [348, 161] on form "**********" at bounding box center [323, 226] width 615 height 145
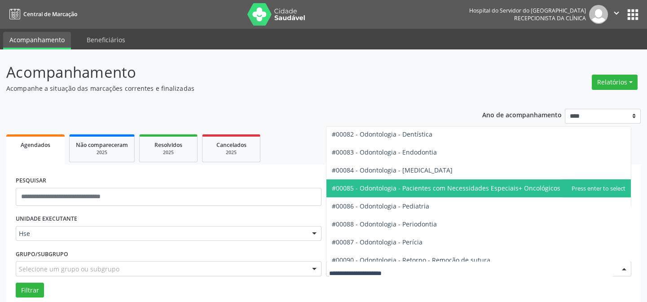
scroll to position [1183, 0]
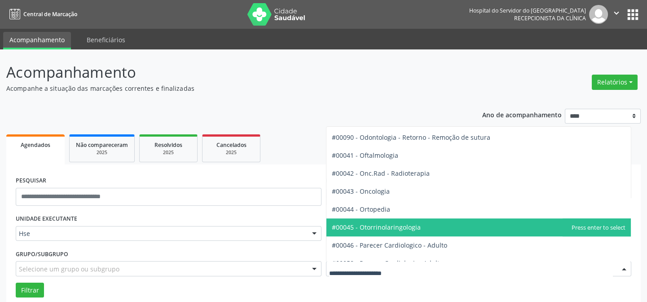
click at [369, 227] on span "#00045 - Otorrinolaringologia" at bounding box center [376, 227] width 89 height 9
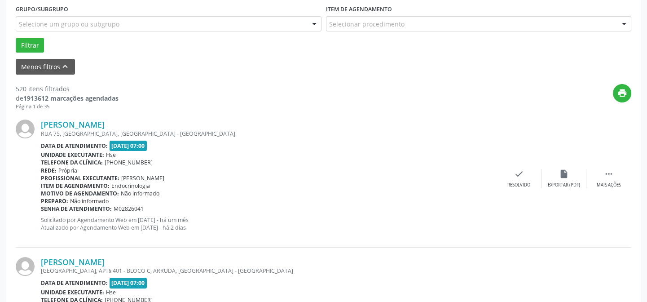
scroll to position [163, 0]
